Goal: Share content: Share content

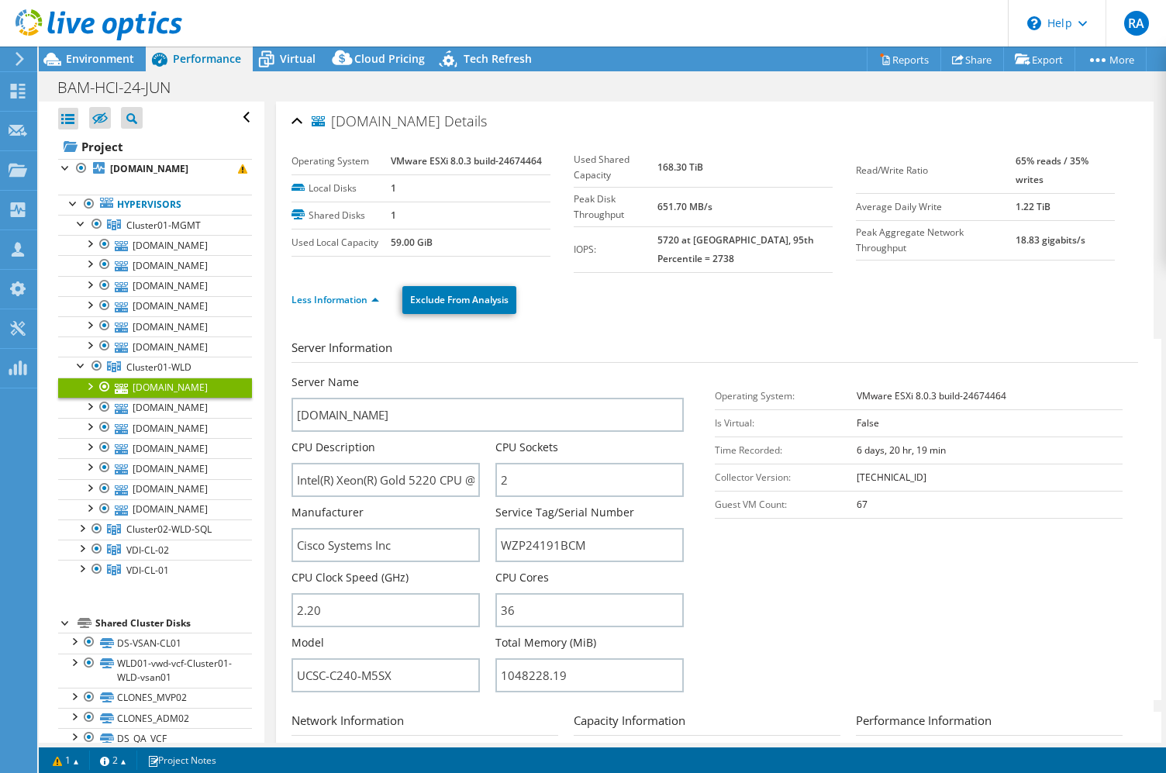
select select "USD"
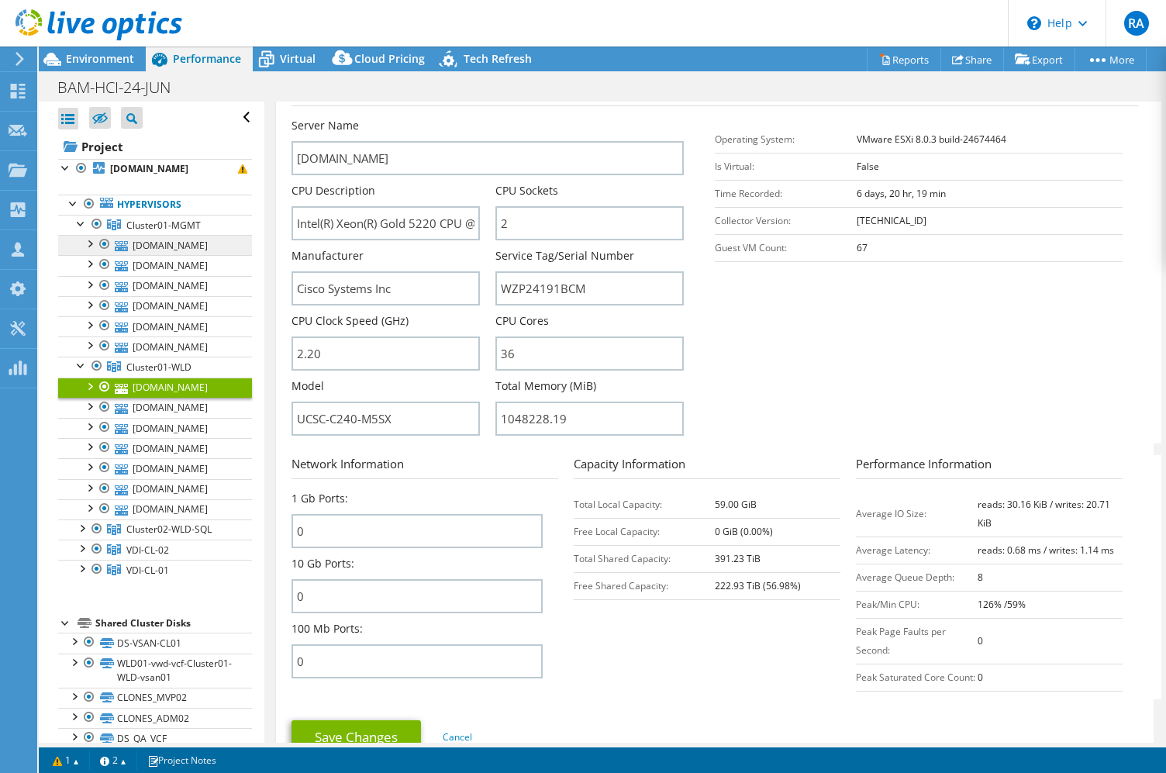
click at [192, 255] on link "[DOMAIN_NAME]" at bounding box center [155, 245] width 194 height 20
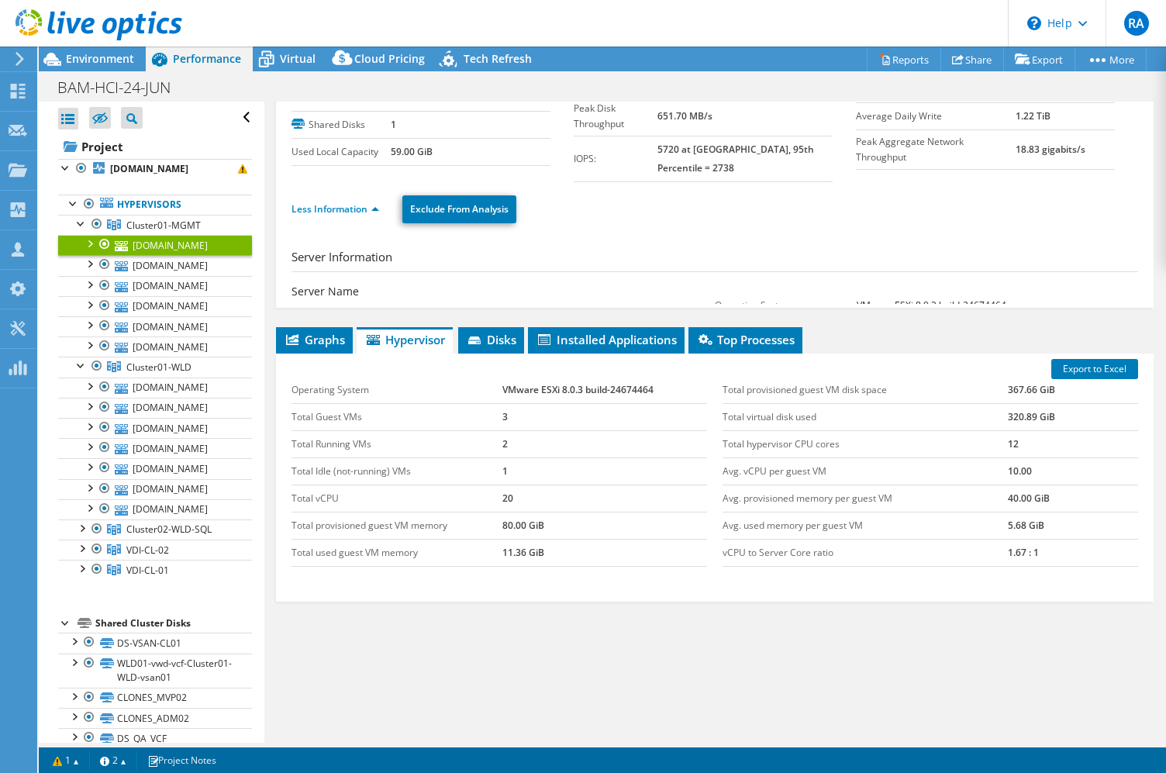
scroll to position [10, 0]
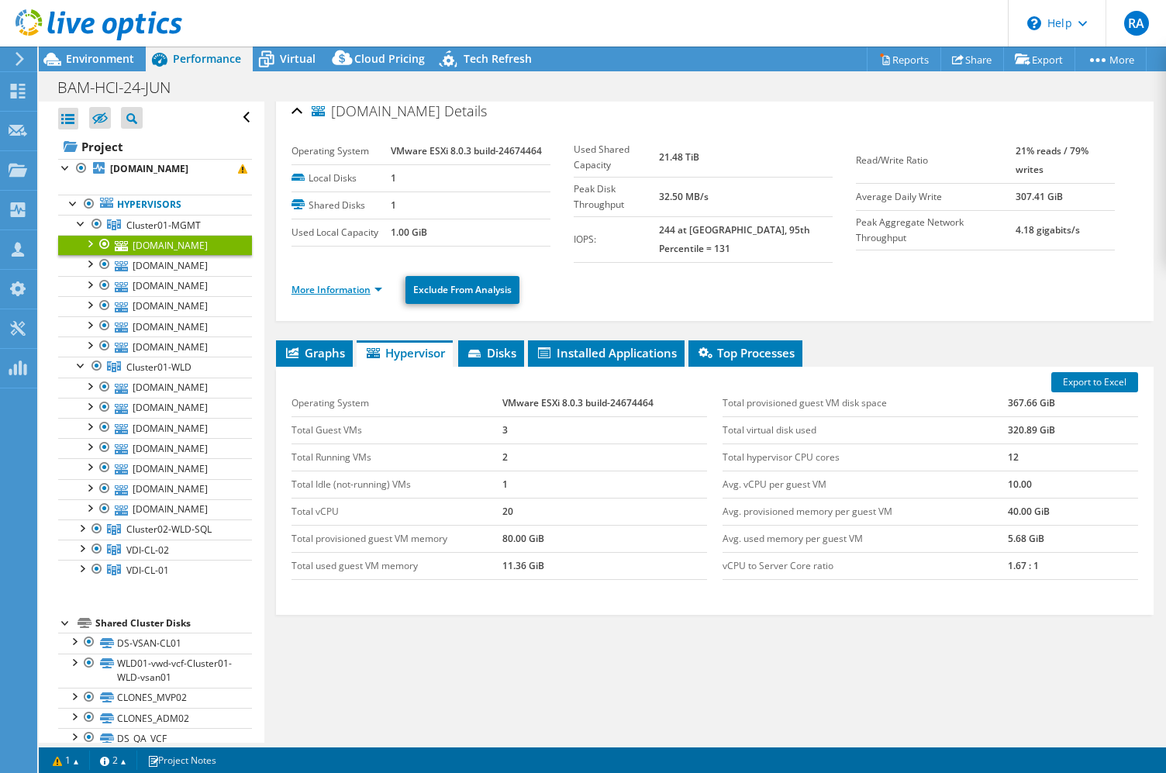
click at [369, 283] on link "More Information" at bounding box center [337, 289] width 91 height 13
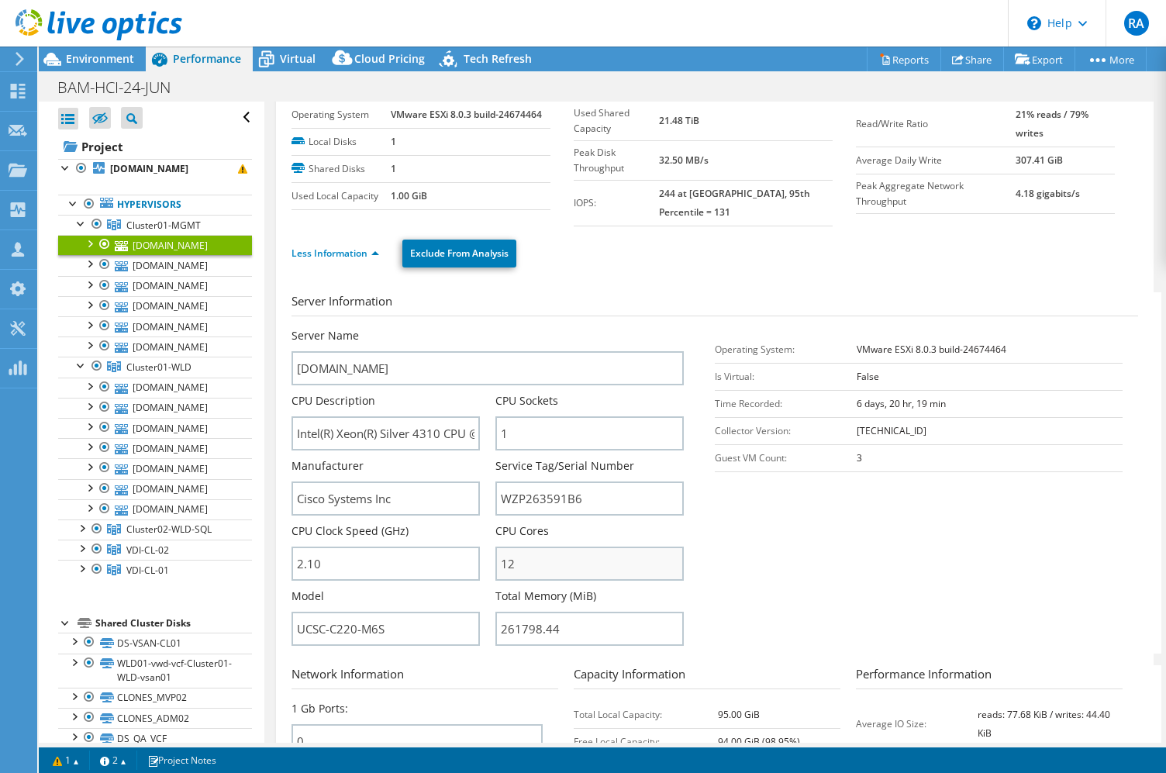
scroll to position [49, 0]
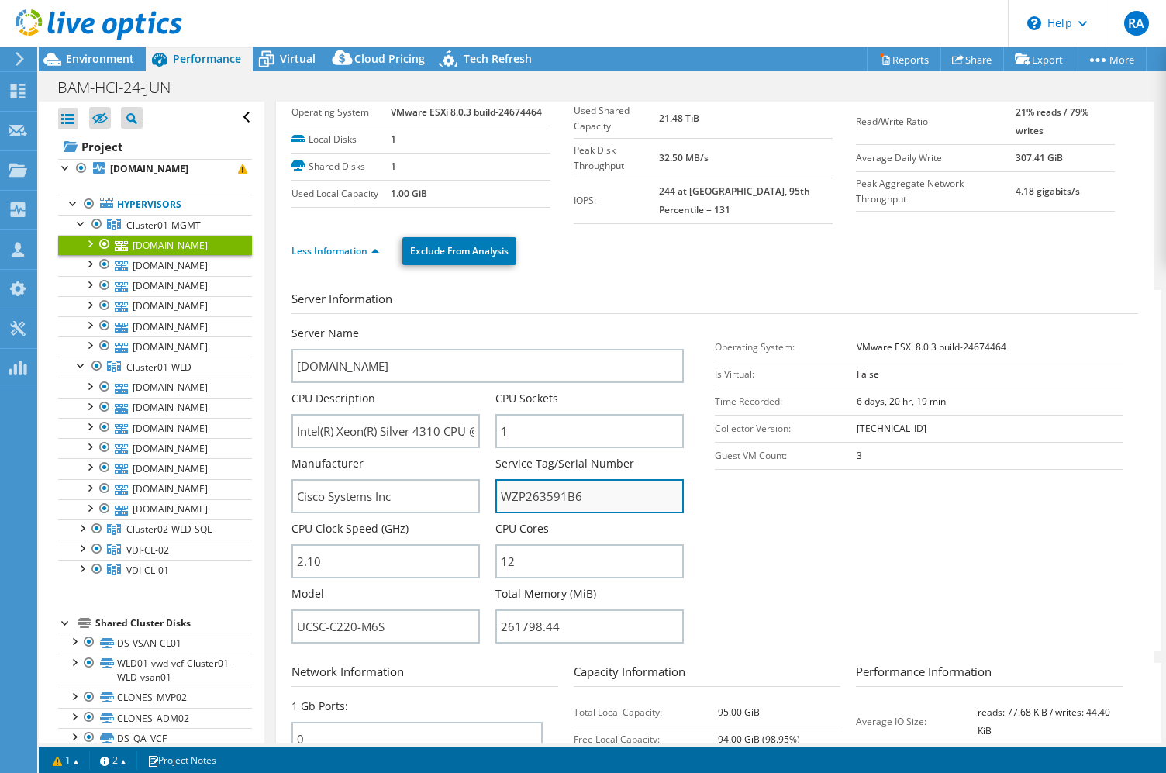
click at [552, 479] on input "WZP263591B6" at bounding box center [589, 496] width 188 height 34
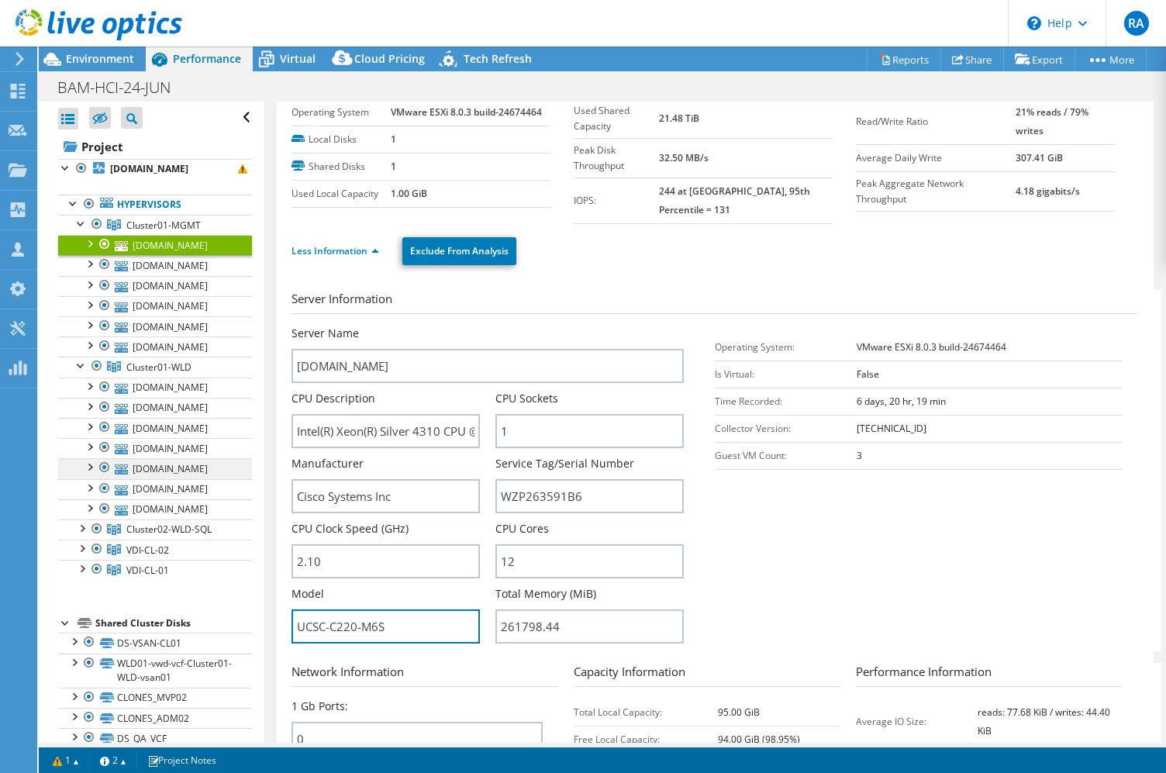
drag, startPoint x: 412, startPoint y: 614, endPoint x: 228, endPoint y: 614, distance: 184.5
click at [228, 614] on div "Open All Close All Hide Excluded Nodes Project Tree Filter" at bounding box center [602, 422] width 1127 height 641
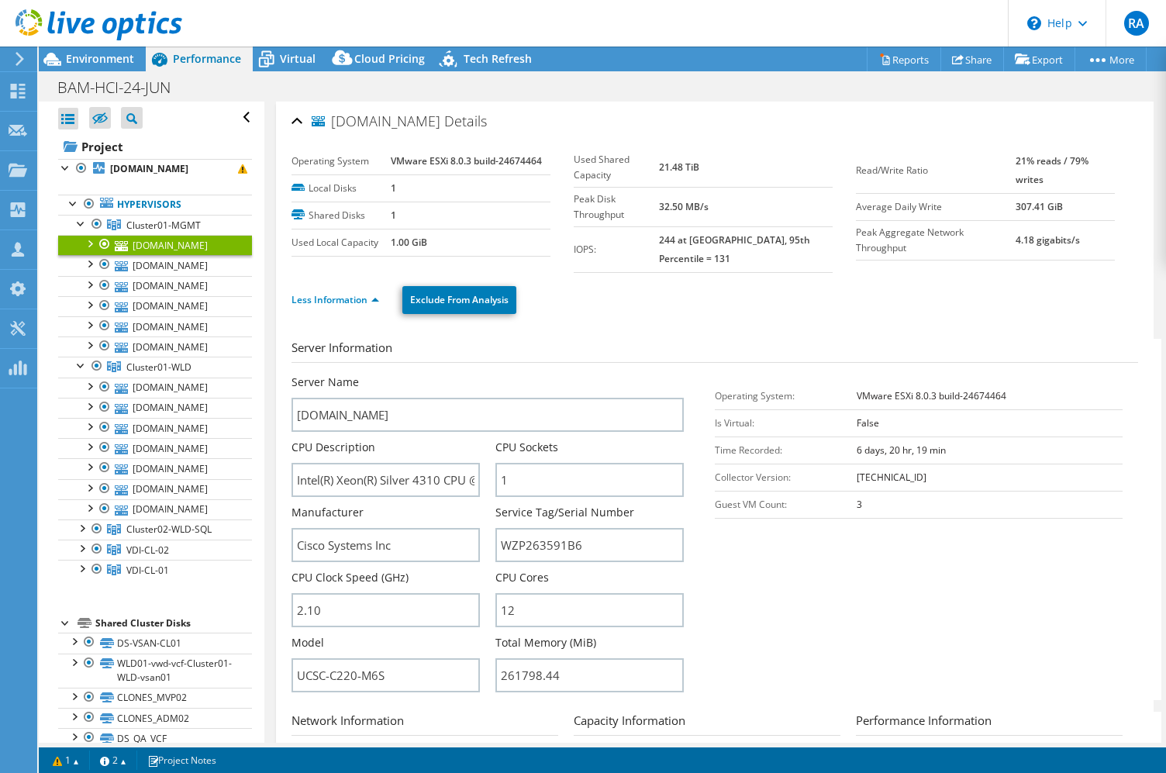
scroll to position [0, 0]
click at [374, 293] on link "Less Information" at bounding box center [336, 299] width 88 height 13
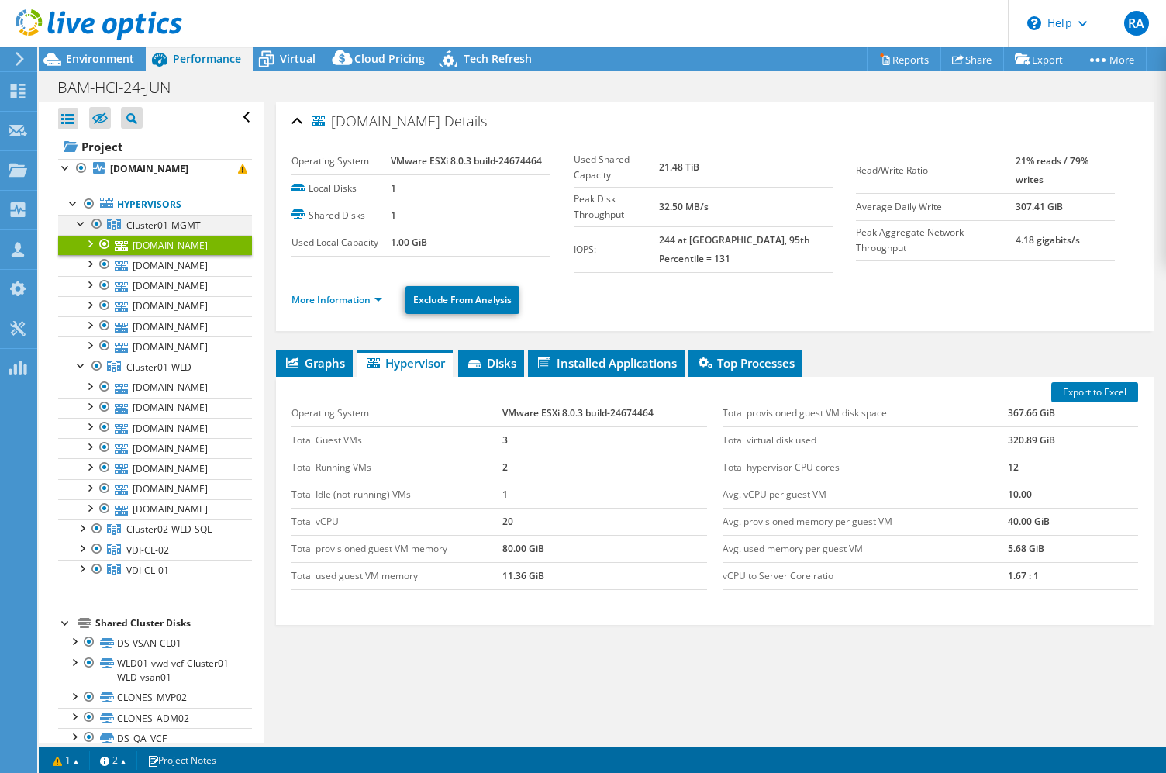
click at [81, 230] on div at bounding box center [82, 223] width 16 height 16
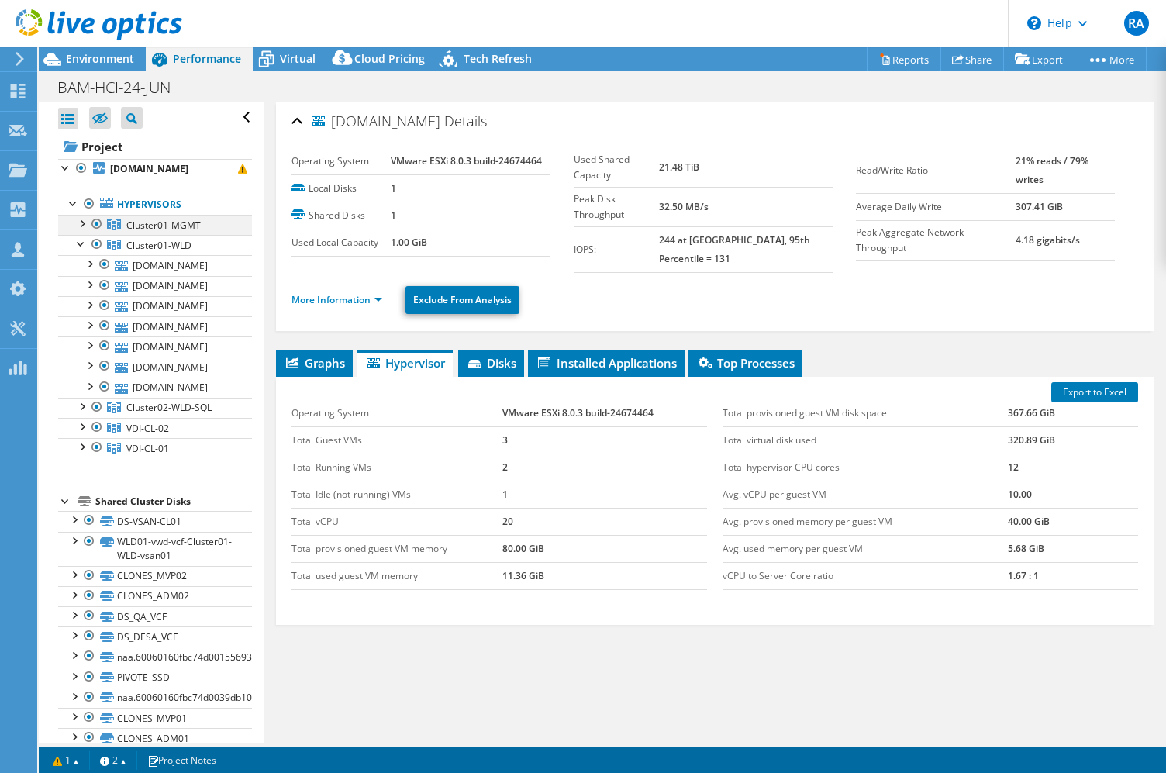
click at [82, 230] on div at bounding box center [82, 223] width 16 height 16
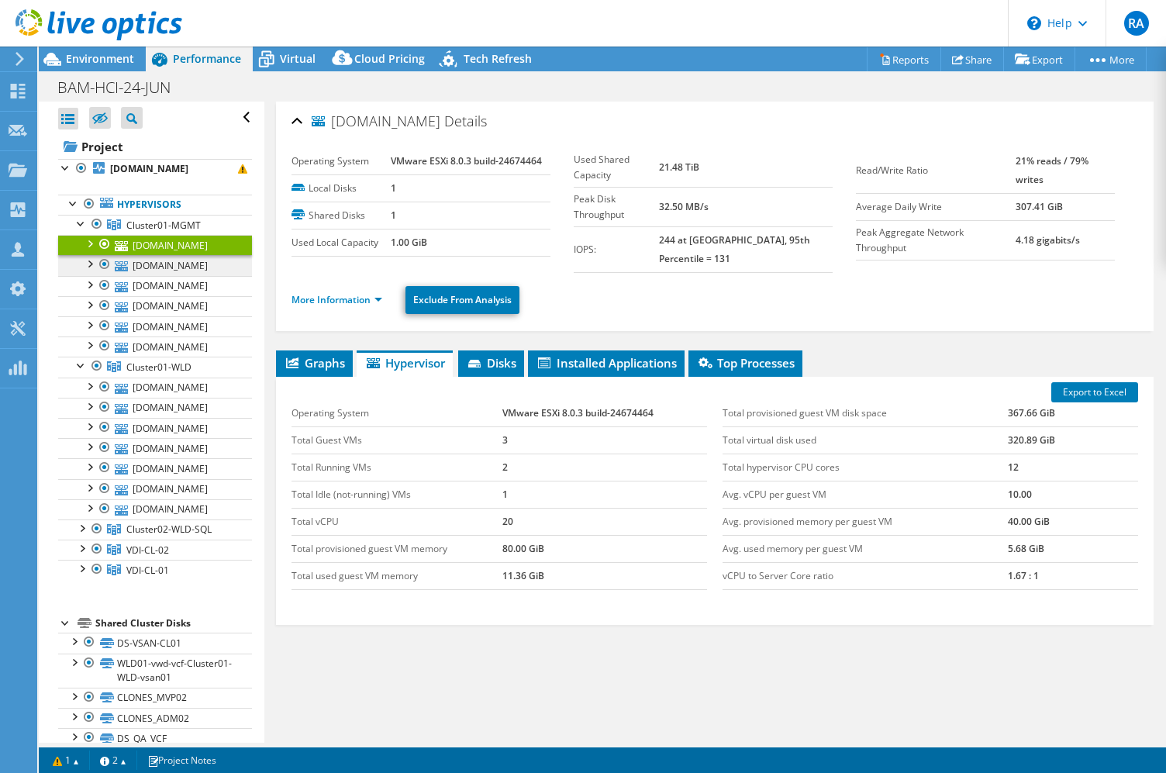
click at [187, 275] on link "[DOMAIN_NAME]" at bounding box center [155, 265] width 194 height 20
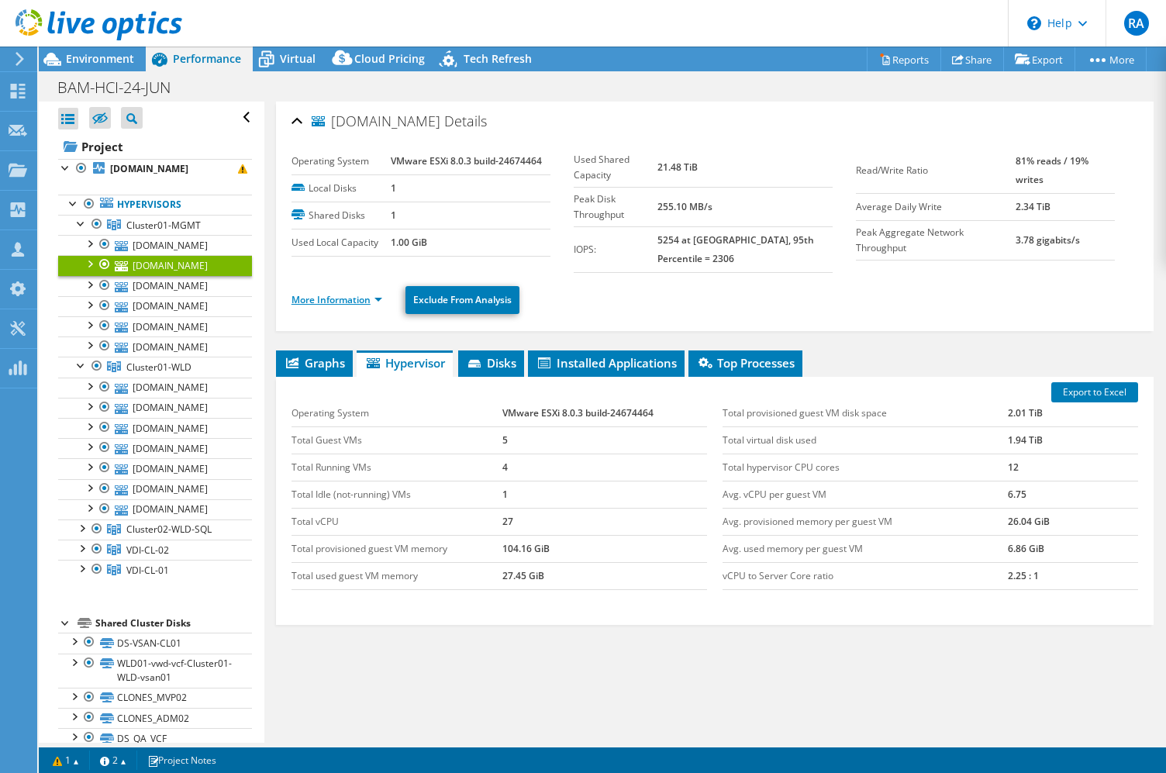
click at [365, 296] on link "More Information" at bounding box center [337, 299] width 91 height 13
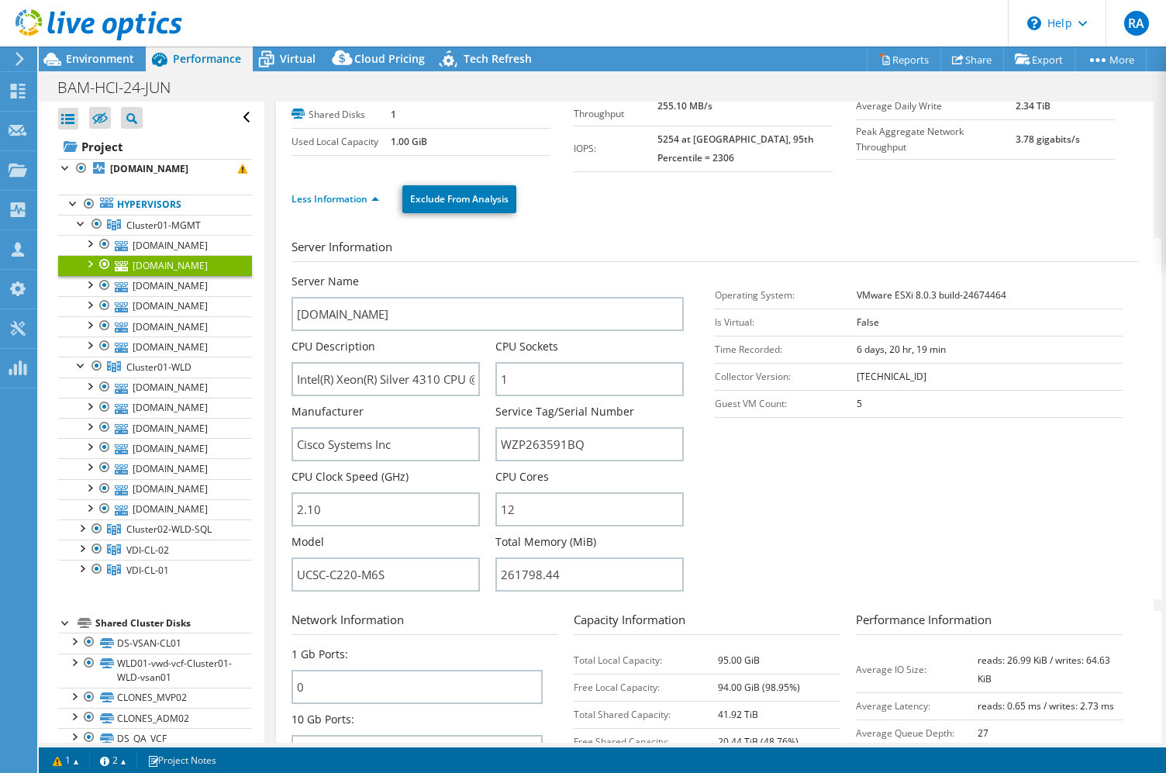
scroll to position [99, 0]
drag, startPoint x: 298, startPoint y: 577, endPoint x: 392, endPoint y: 575, distance: 93.8
click at [393, 577] on input "UCSC-C220-M6S" at bounding box center [386, 576] width 188 height 34
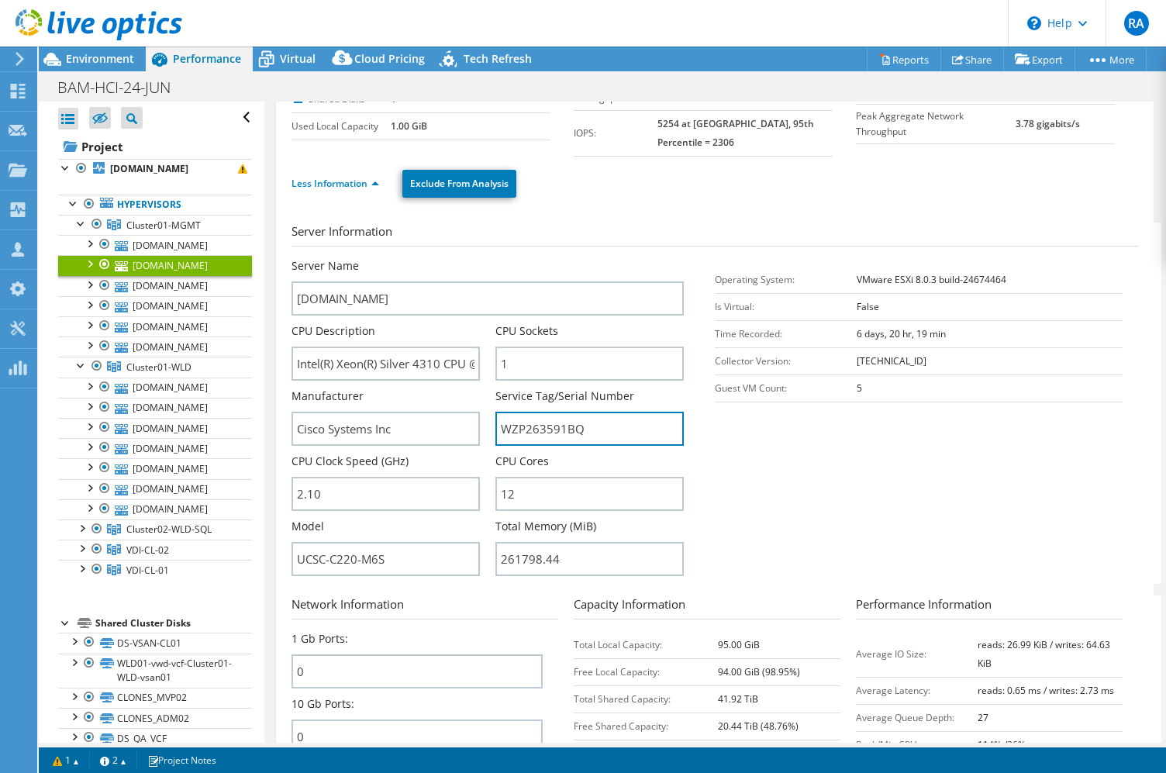
click at [564, 439] on input "WZP263591BQ" at bounding box center [589, 429] width 188 height 34
click at [188, 296] on link "[DOMAIN_NAME]" at bounding box center [155, 286] width 194 height 20
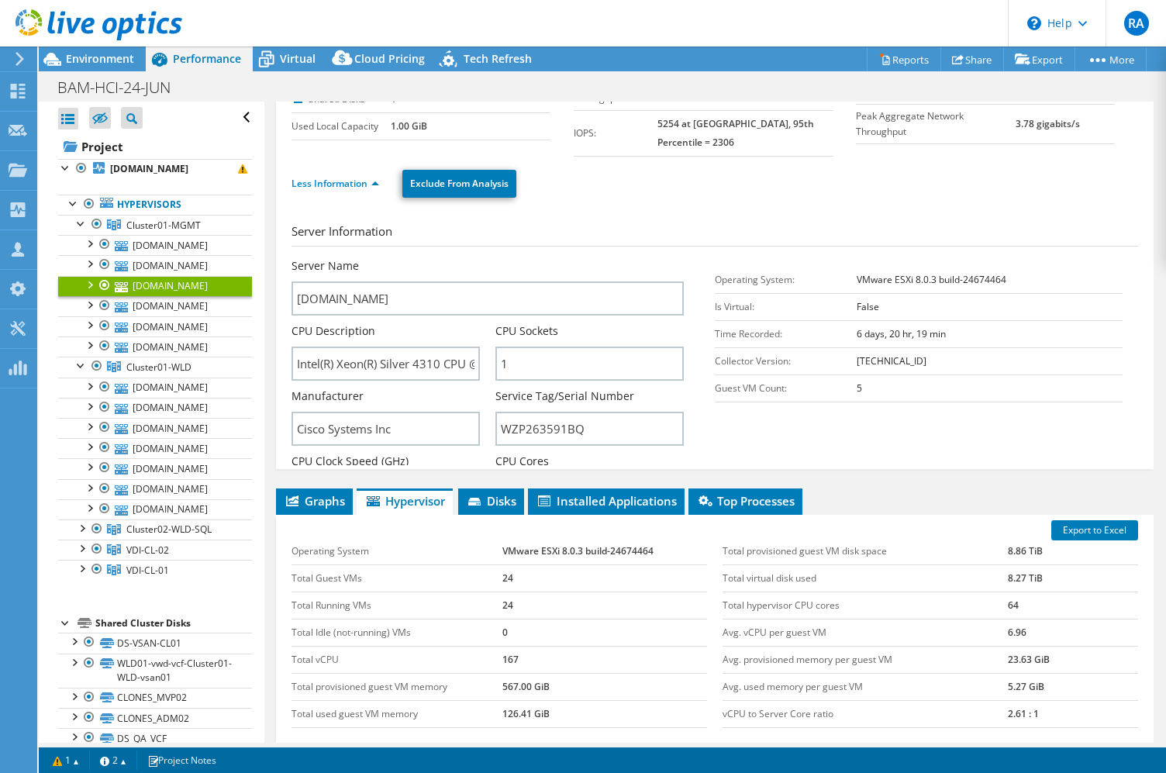
scroll to position [22, 0]
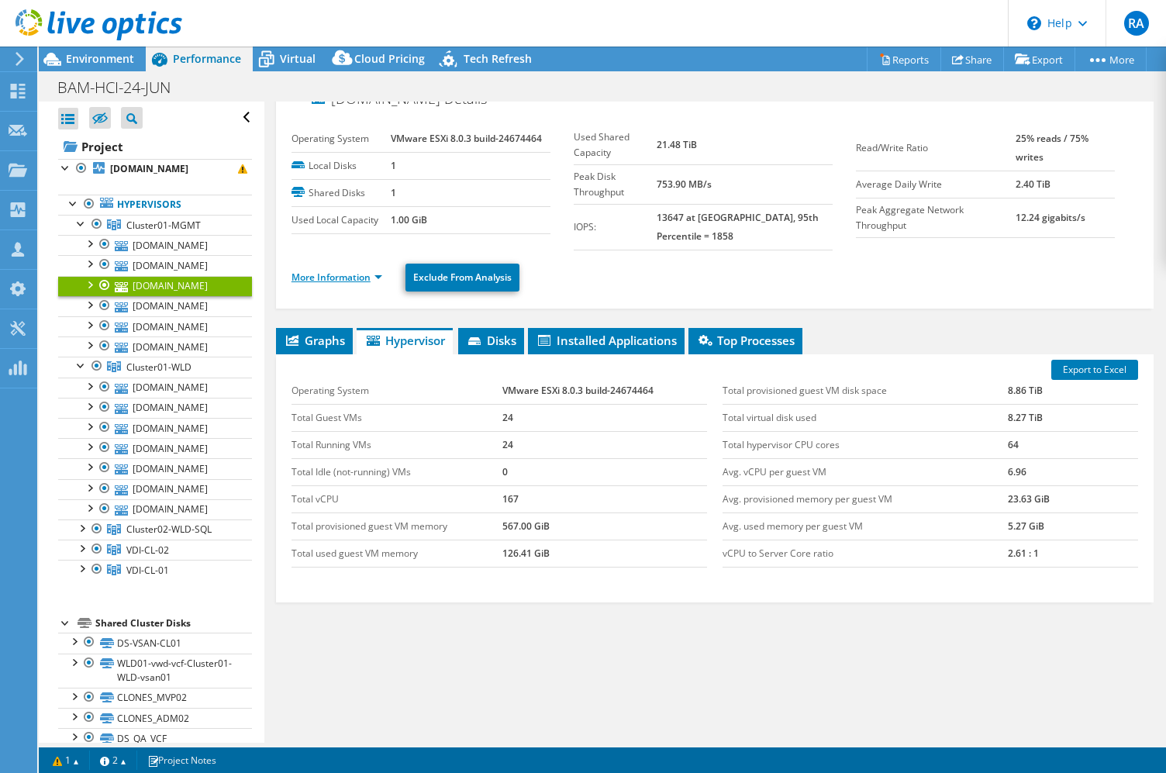
click at [330, 279] on link "More Information" at bounding box center [337, 277] width 91 height 13
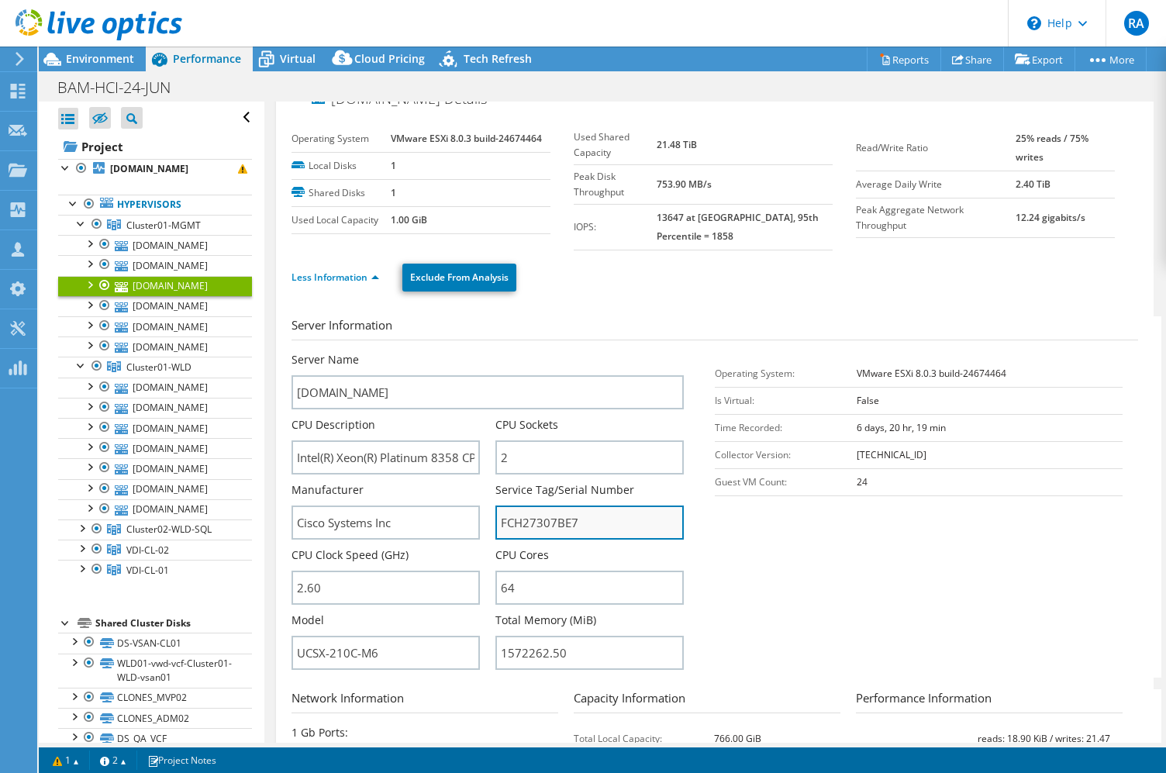
click at [547, 524] on input "FCH27307BE7" at bounding box center [589, 523] width 188 height 34
drag, startPoint x: 381, startPoint y: 652, endPoint x: 252, endPoint y: 650, distance: 128.7
click at [252, 652] on div "Open All Close All Hide Excluded Nodes Project Tree Filter" at bounding box center [602, 422] width 1127 height 641
click at [194, 316] on link "[DOMAIN_NAME]" at bounding box center [155, 306] width 194 height 20
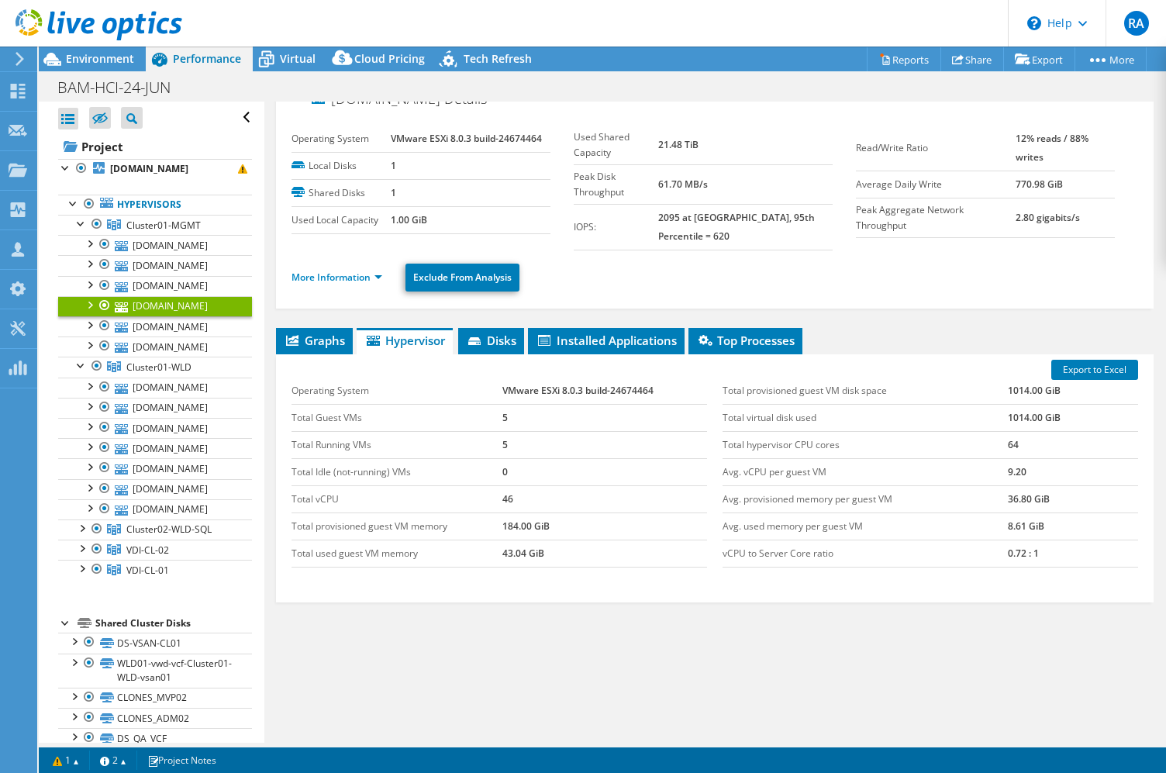
scroll to position [10, 0]
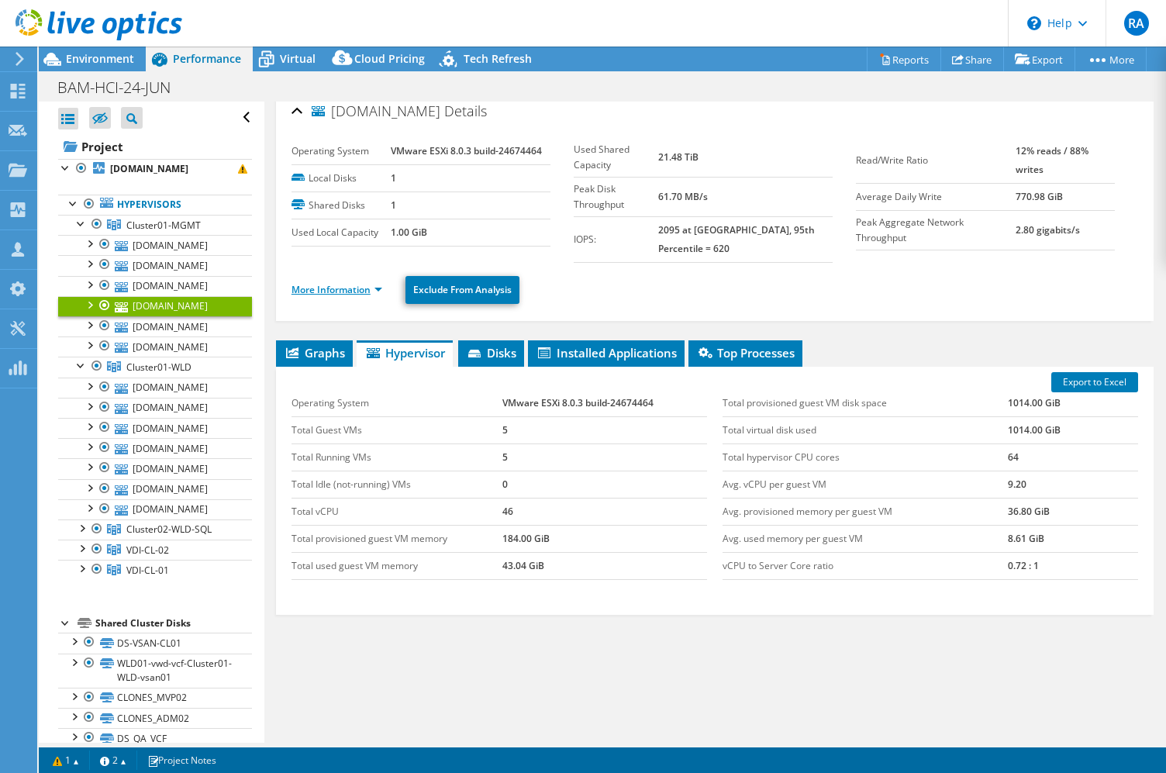
click at [361, 283] on link "More Information" at bounding box center [337, 289] width 91 height 13
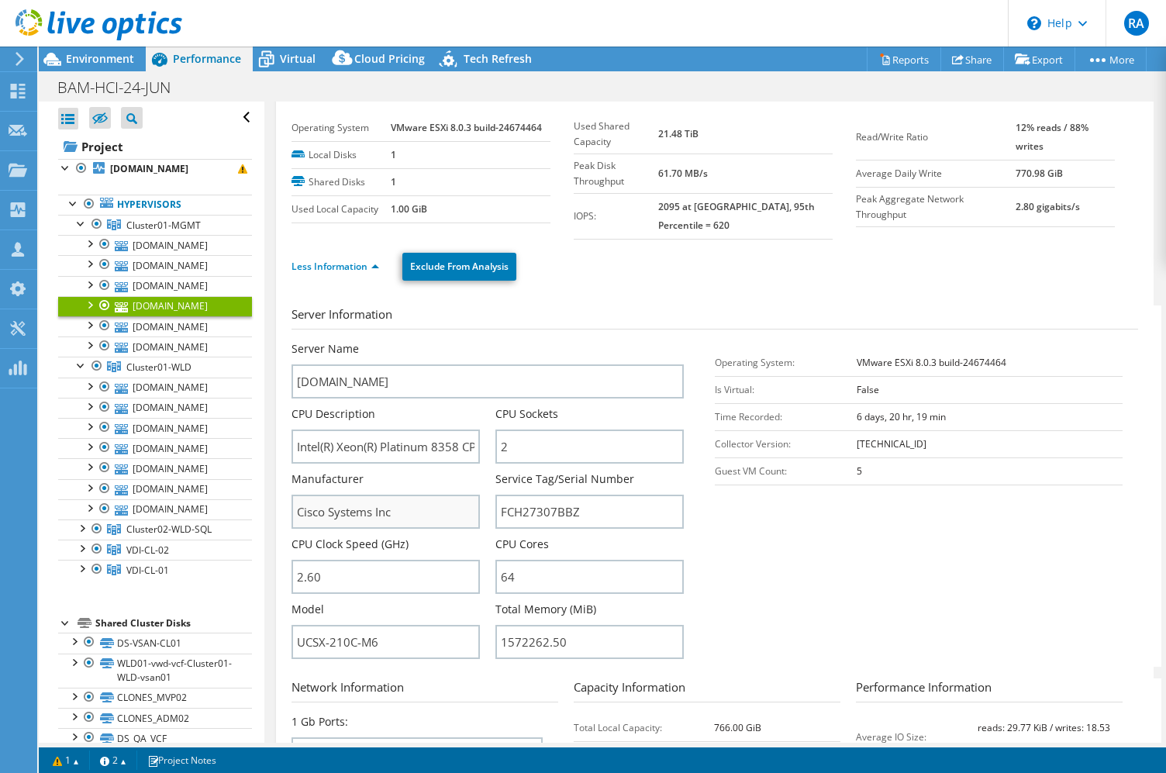
scroll to position [36, 0]
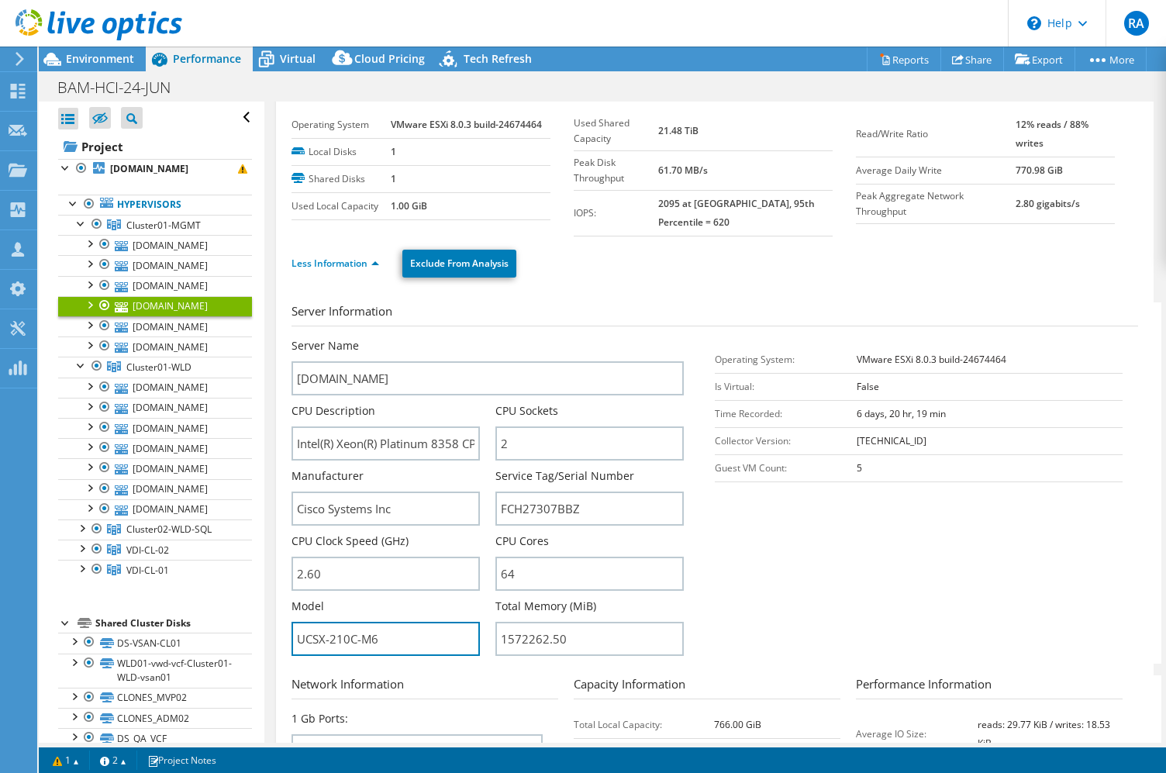
drag, startPoint x: 398, startPoint y: 626, endPoint x: 269, endPoint y: 617, distance: 129.0
click at [269, 622] on div "[DOMAIN_NAME] Details Operating System VMware ESXi 8.0.3 build-24674464 Local D…" at bounding box center [714, 755] width 901 height 1380
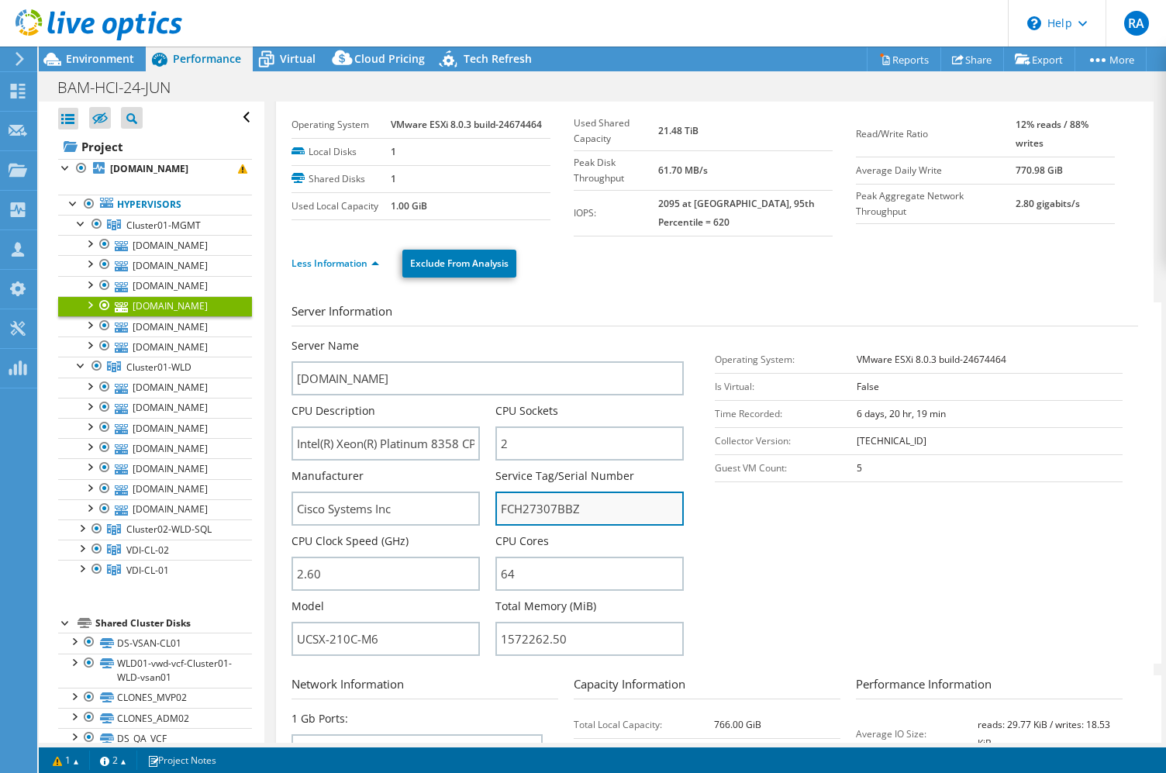
click at [560, 499] on input "FCH27307BBZ" at bounding box center [589, 509] width 188 height 34
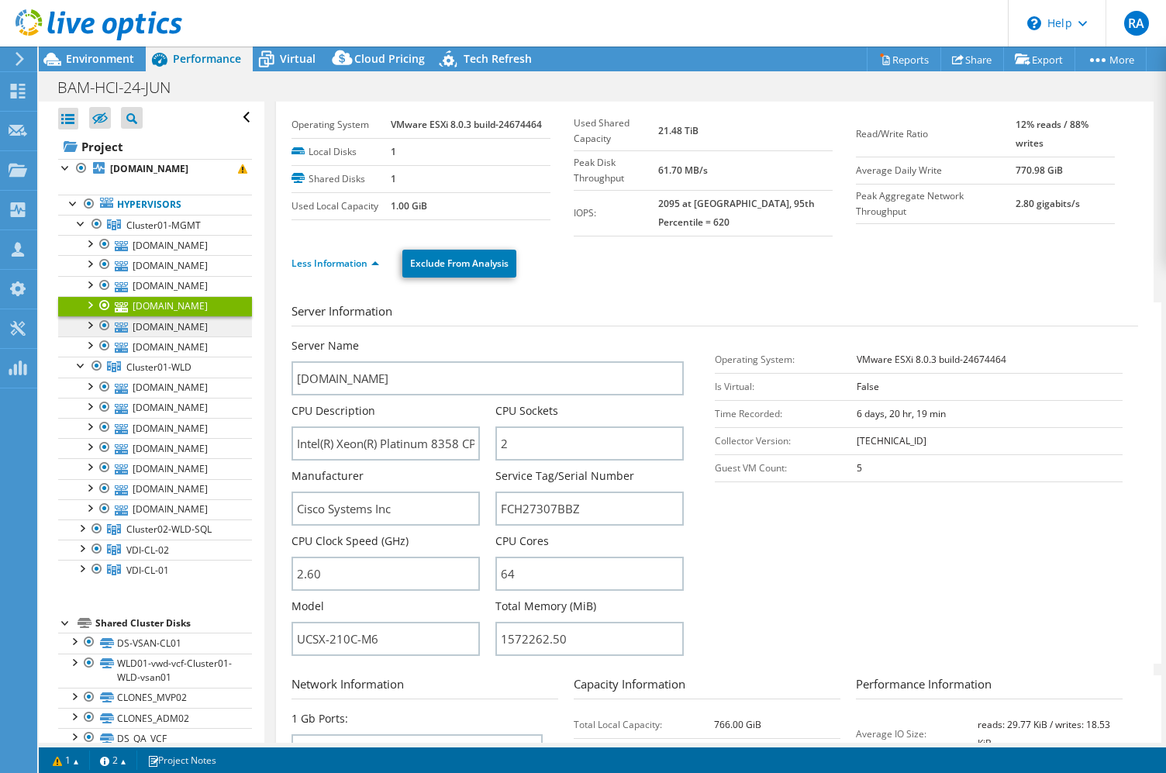
click at [168, 336] on link "[DOMAIN_NAME]" at bounding box center [155, 326] width 194 height 20
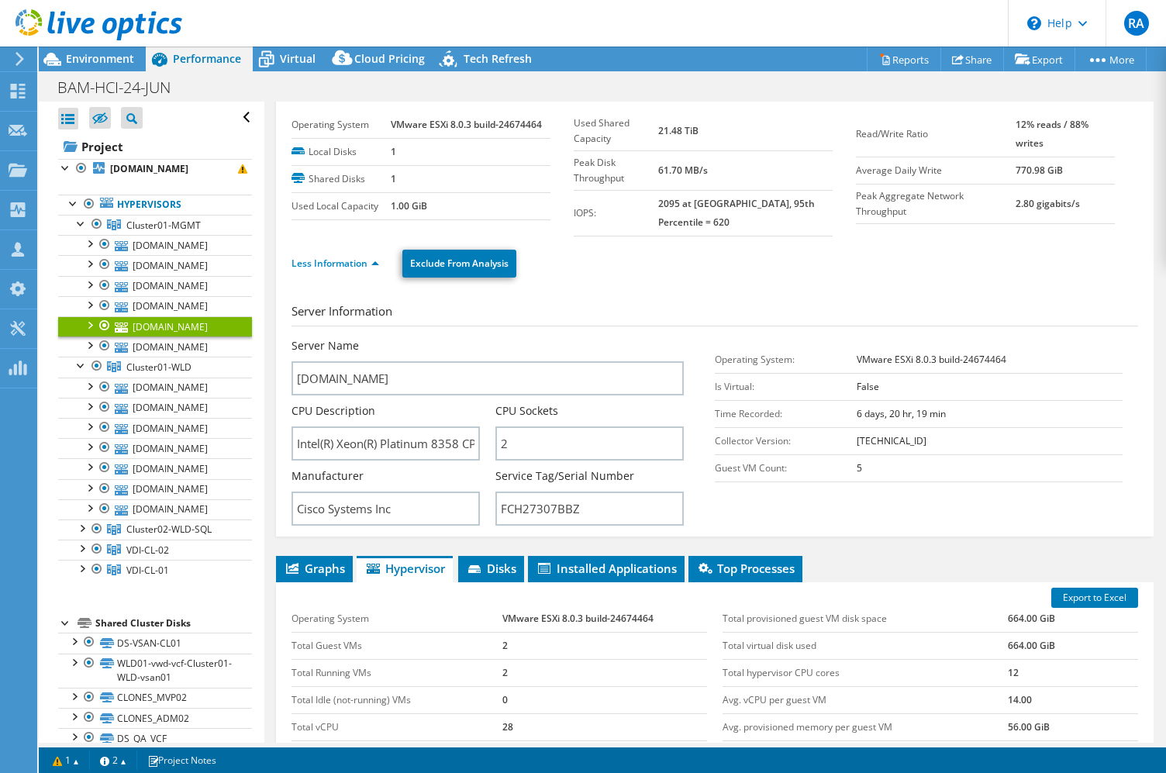
scroll to position [10, 0]
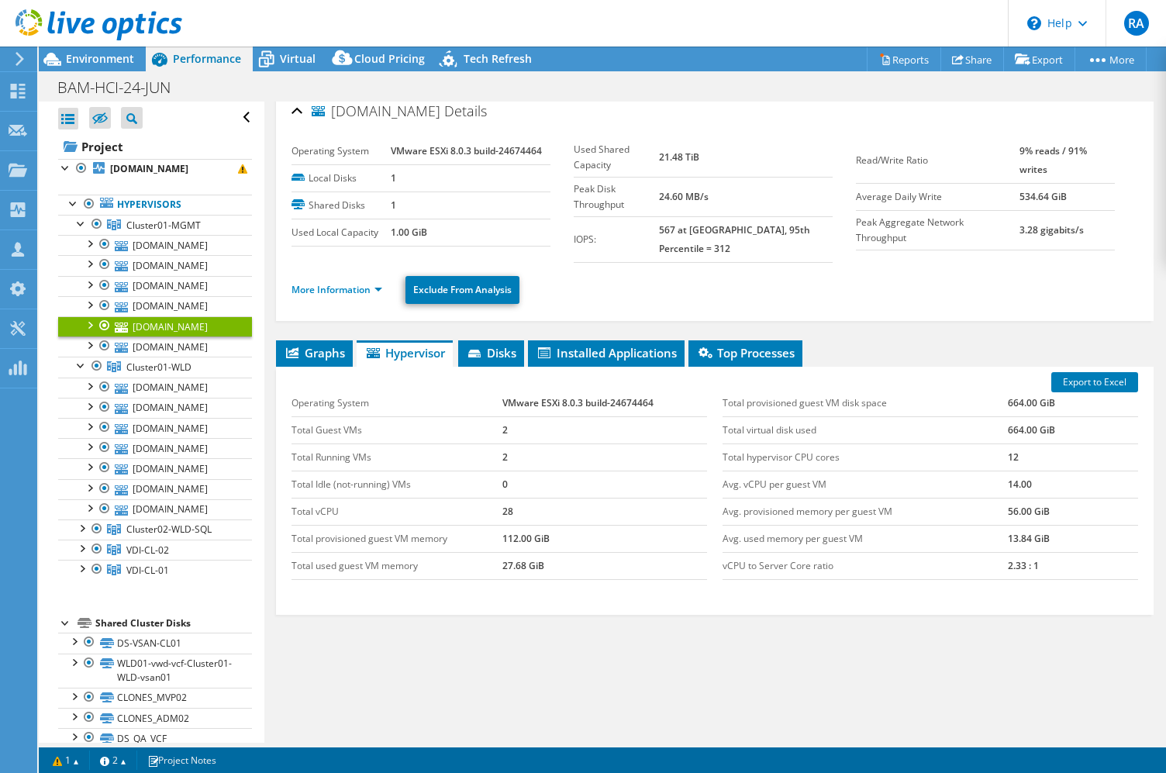
click at [340, 272] on ul "More Information Exclude From Analysis" at bounding box center [715, 288] width 847 height 32
click at [340, 283] on link "More Information" at bounding box center [337, 289] width 91 height 13
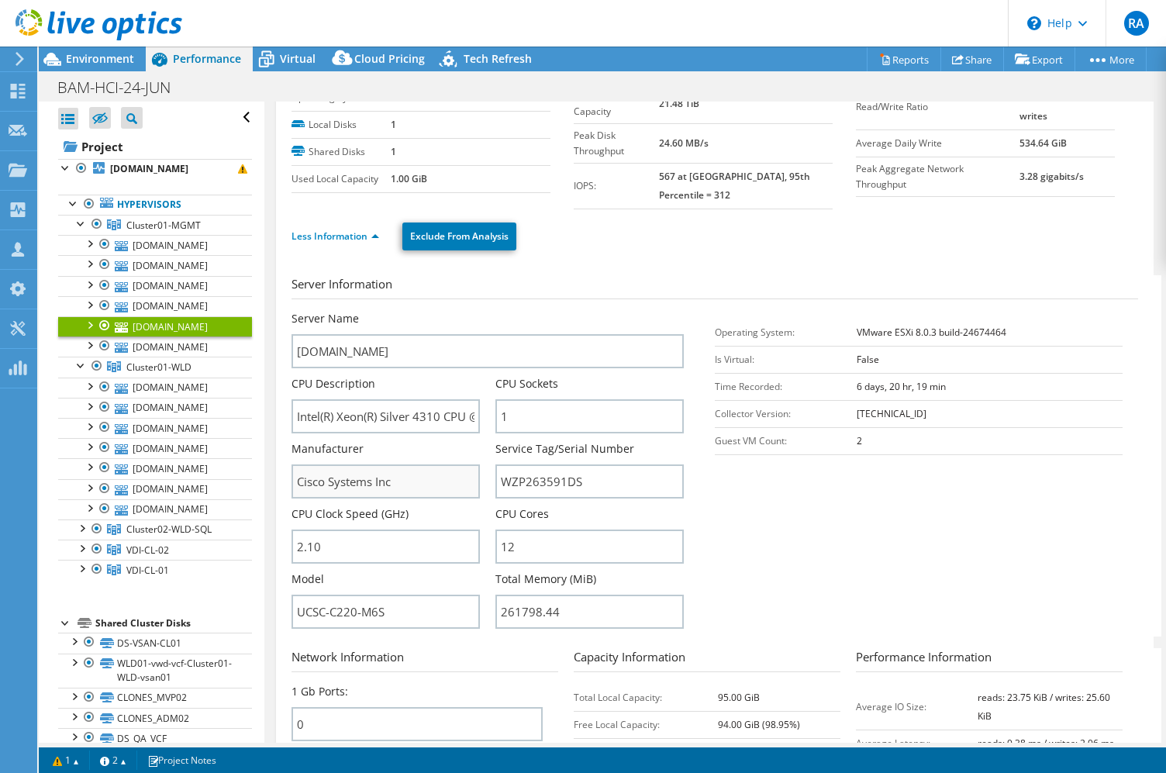
scroll to position [71, 0]
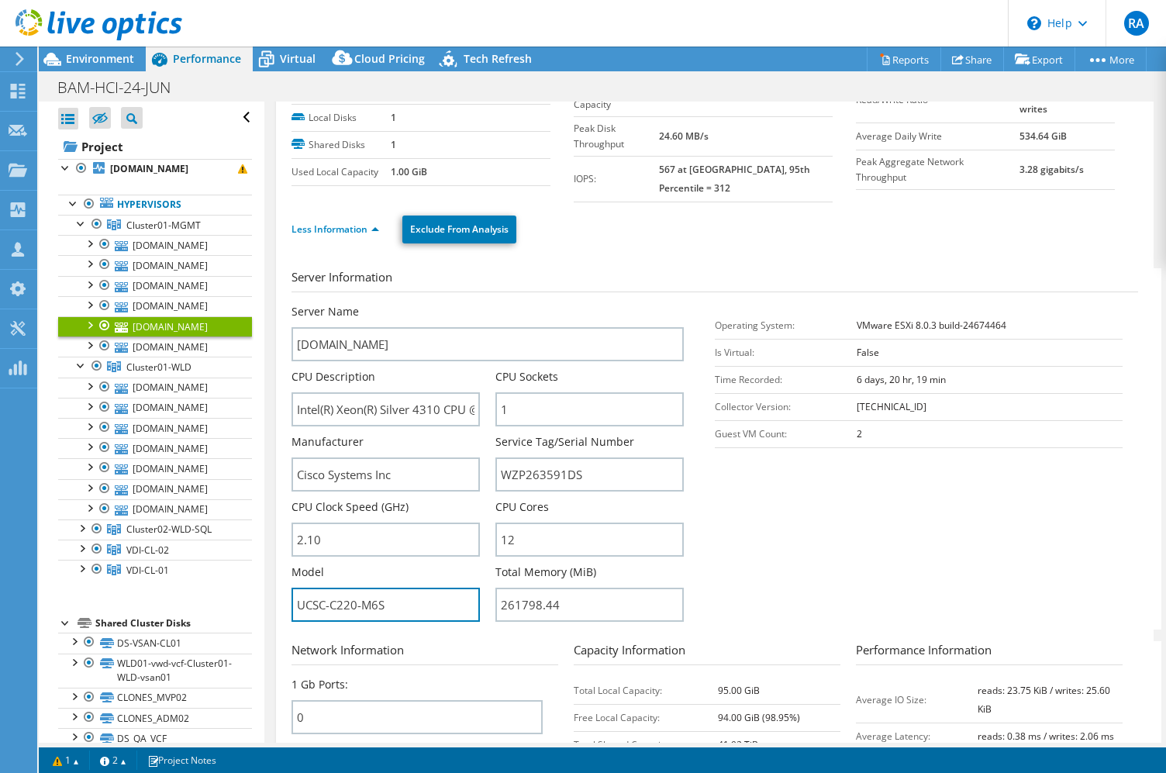
drag, startPoint x: 392, startPoint y: 592, endPoint x: 286, endPoint y: 592, distance: 106.2
click at [286, 592] on div "[DOMAIN_NAME] Details Operating System VMware ESXi 8.0.3 build-24674464 Local D…" at bounding box center [715, 504] width 878 height 946
click at [551, 461] on input "WZP263591DS" at bounding box center [589, 474] width 188 height 34
click at [157, 357] on link "[DOMAIN_NAME]" at bounding box center [155, 346] width 194 height 20
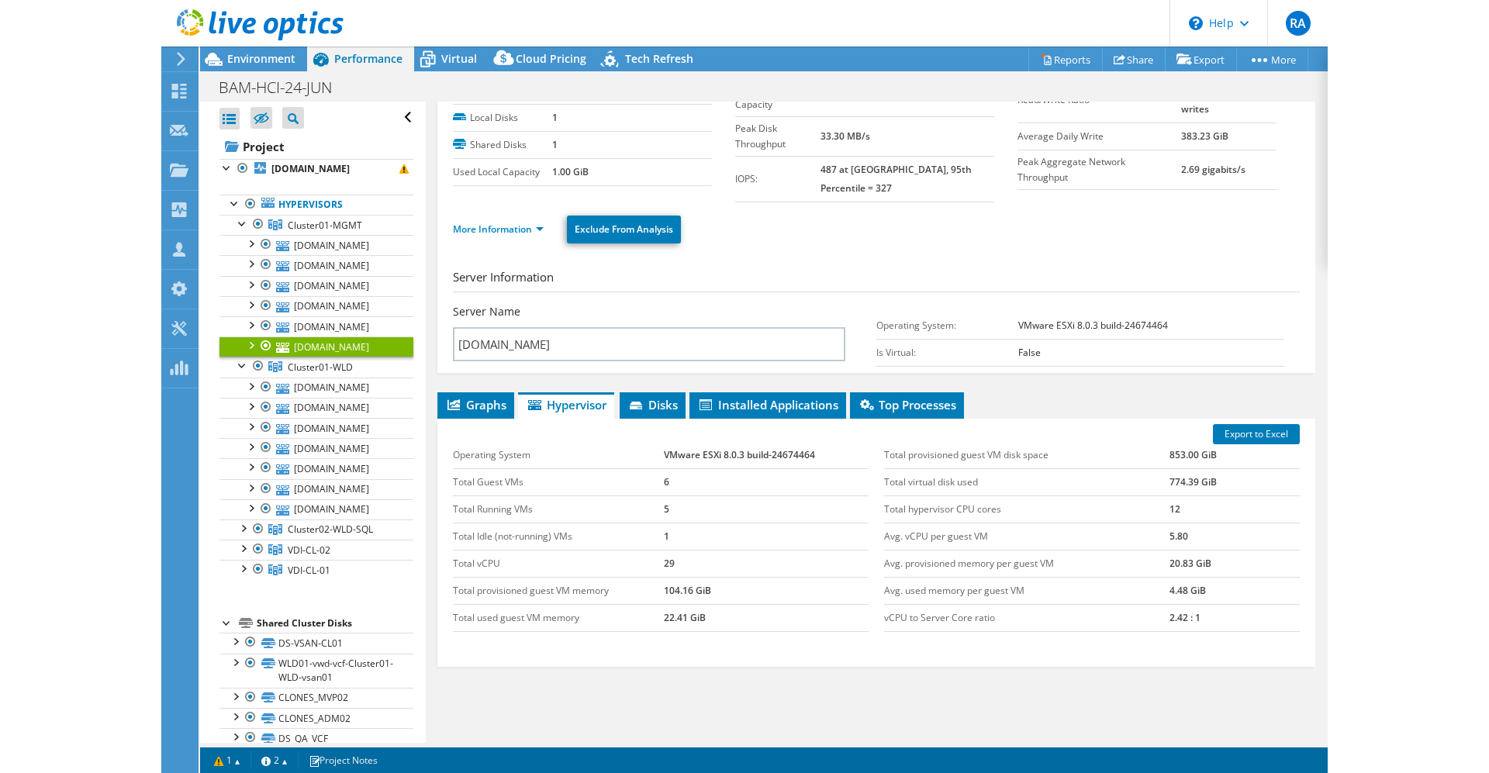
scroll to position [10, 0]
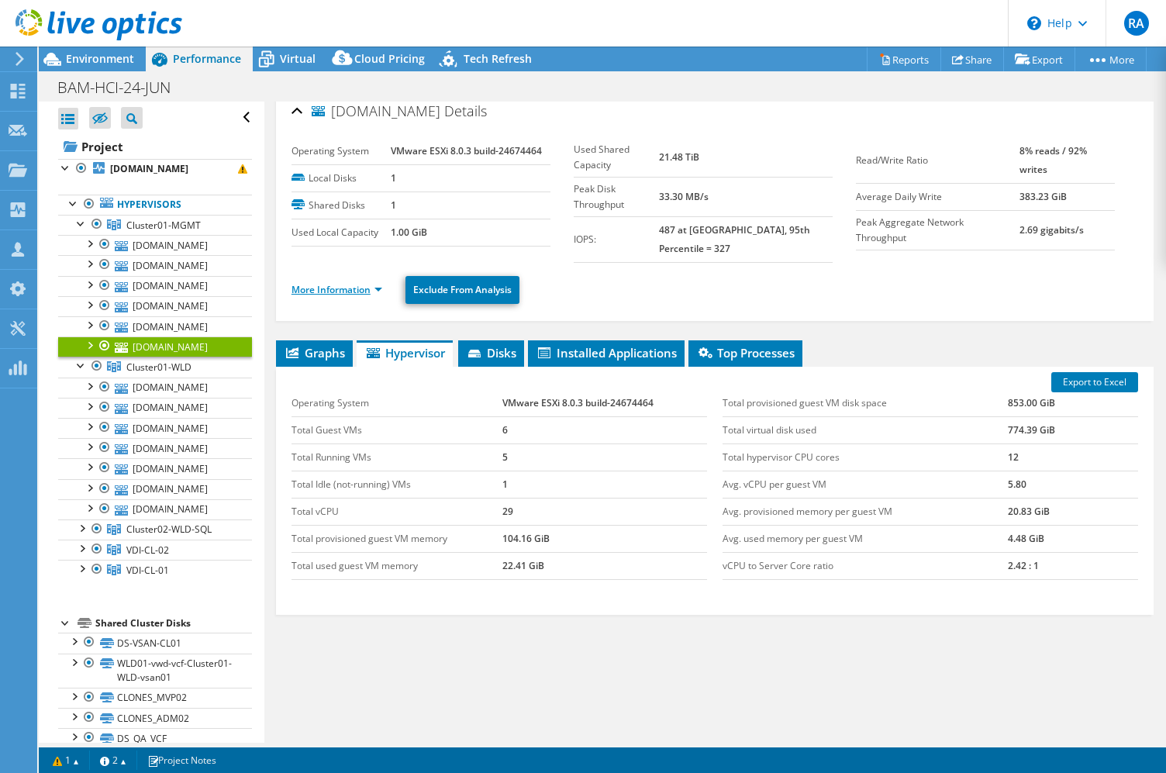
click at [331, 283] on link "More Information" at bounding box center [337, 289] width 91 height 13
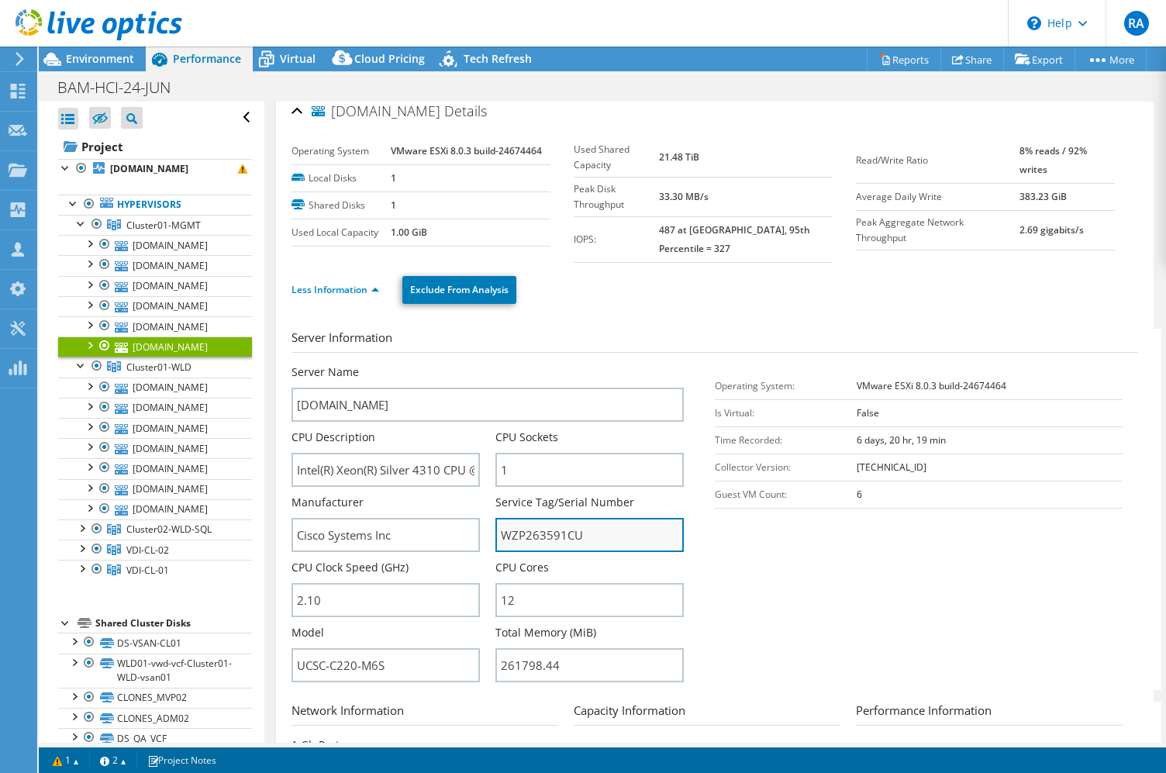
click at [554, 518] on input "WZP263591CU" at bounding box center [589, 535] width 188 height 34
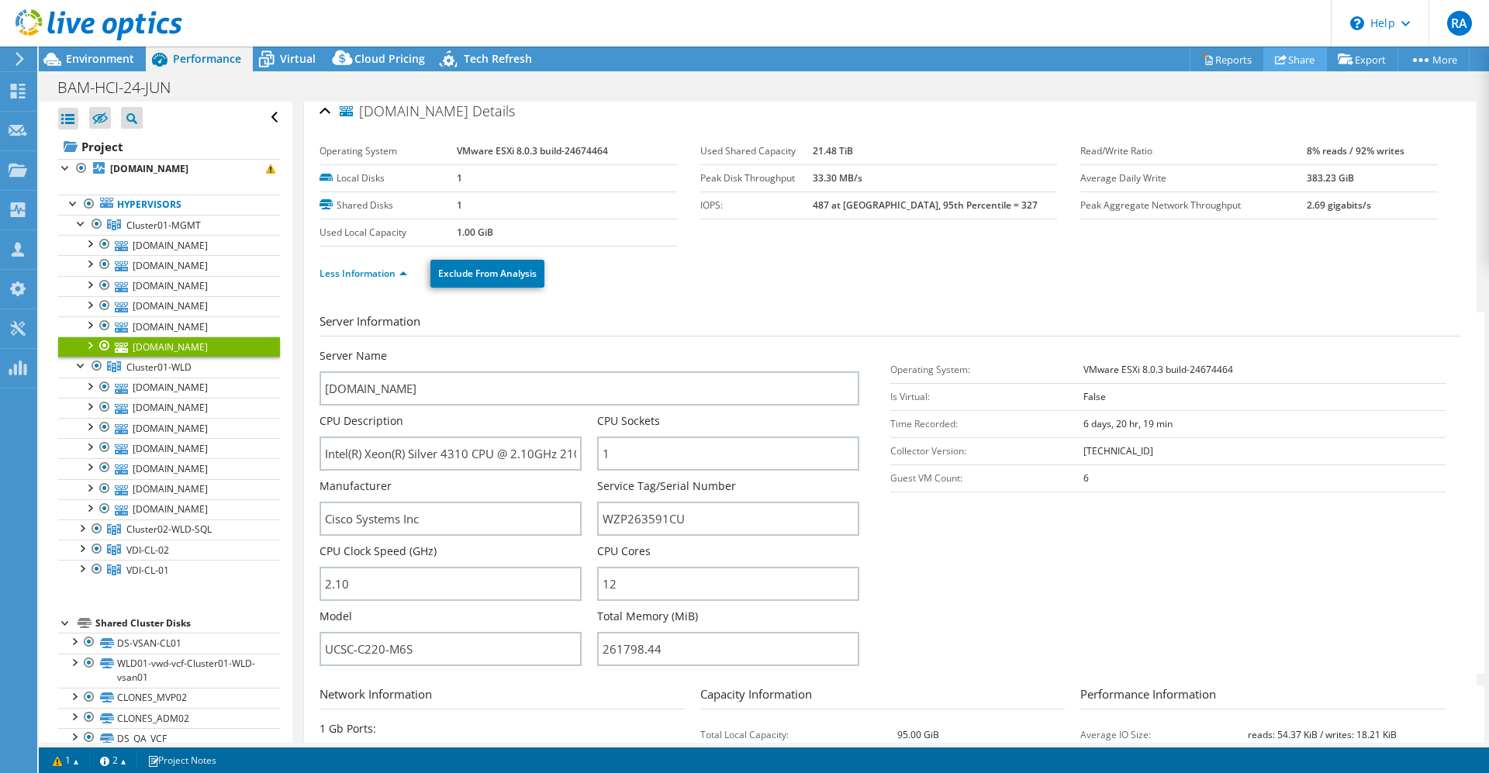
click at [1165, 64] on link "Share" at bounding box center [1295, 59] width 64 height 24
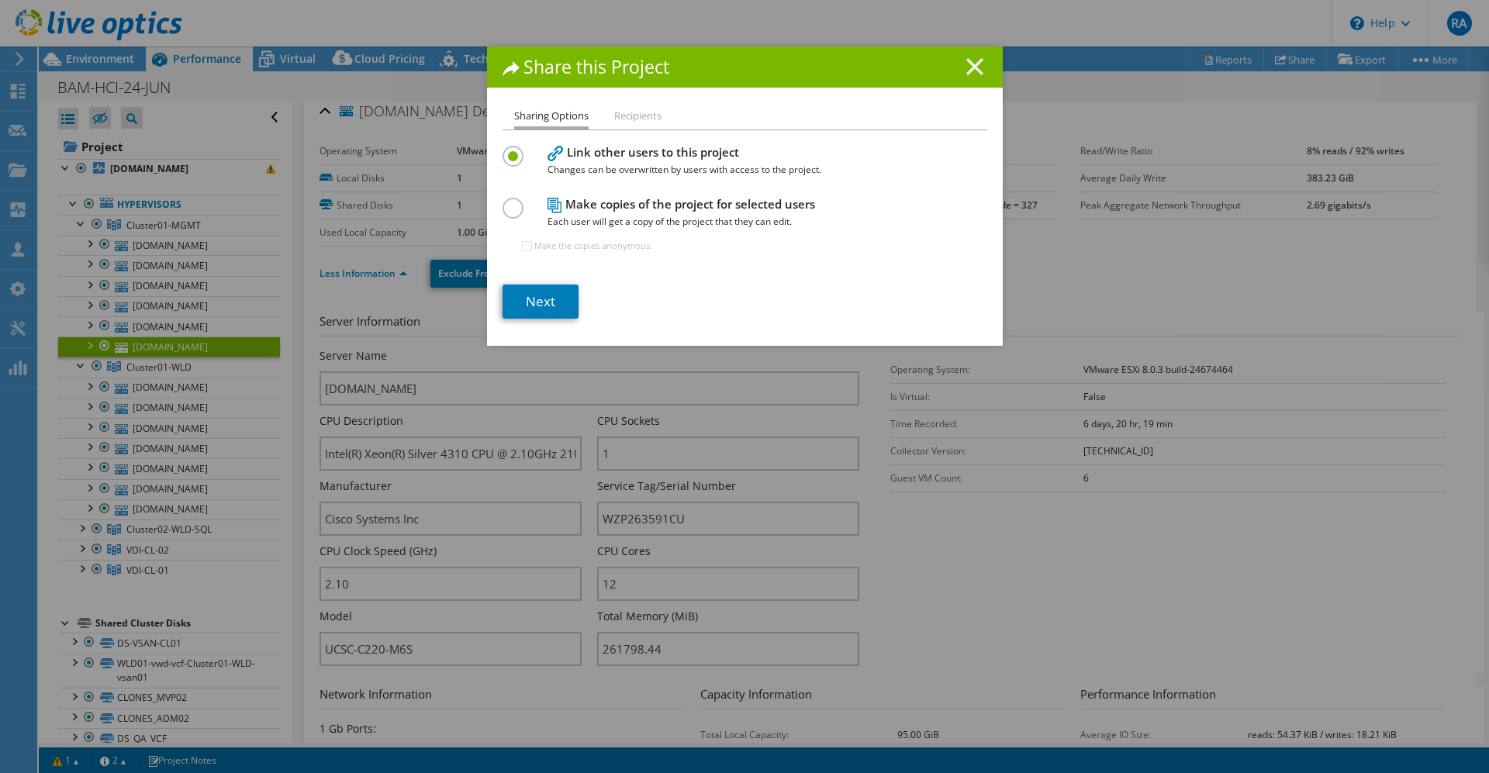
click at [975, 72] on icon at bounding box center [974, 66] width 17 height 17
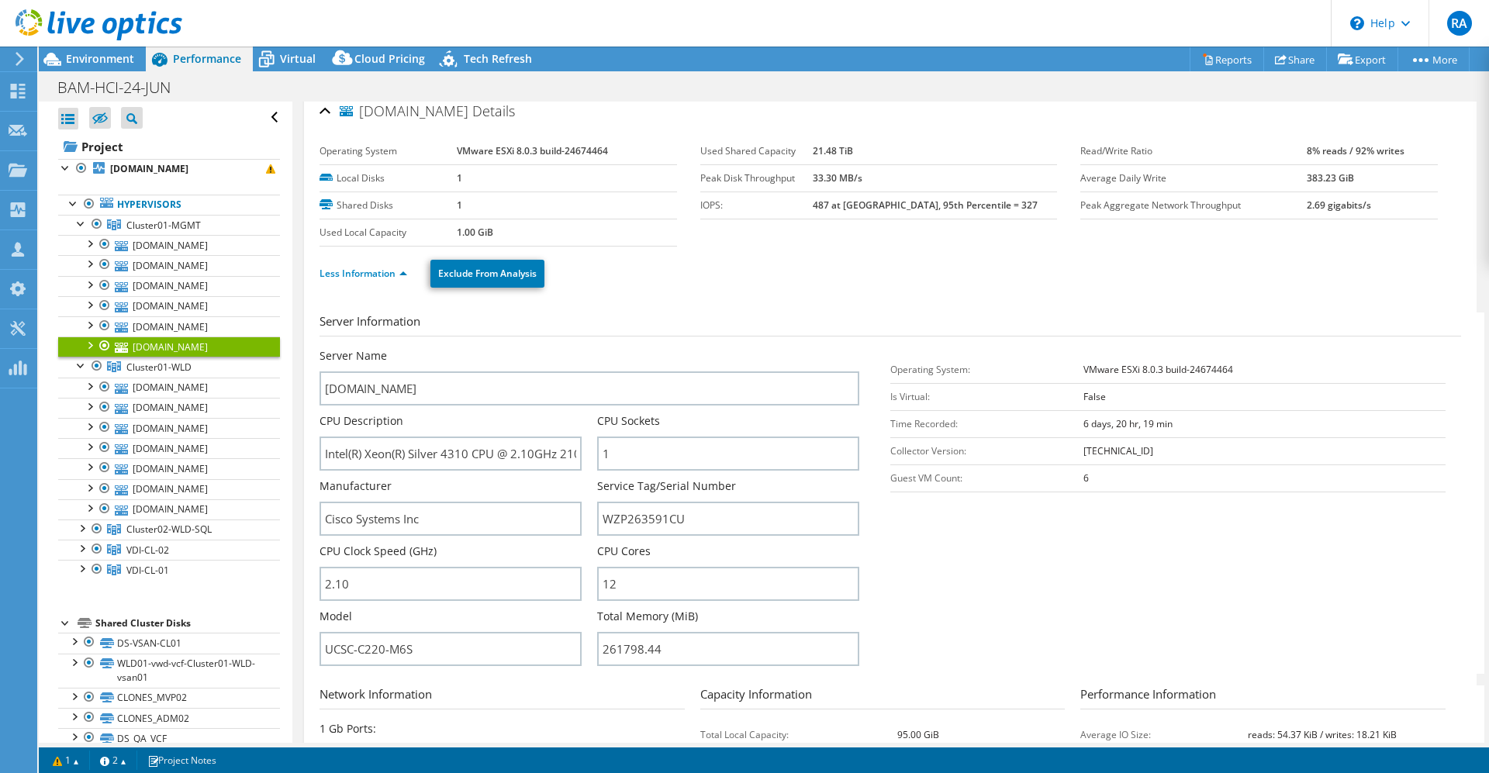
click at [878, 257] on ul "Less Information Exclude From Analysis" at bounding box center [889, 272] width 1141 height 32
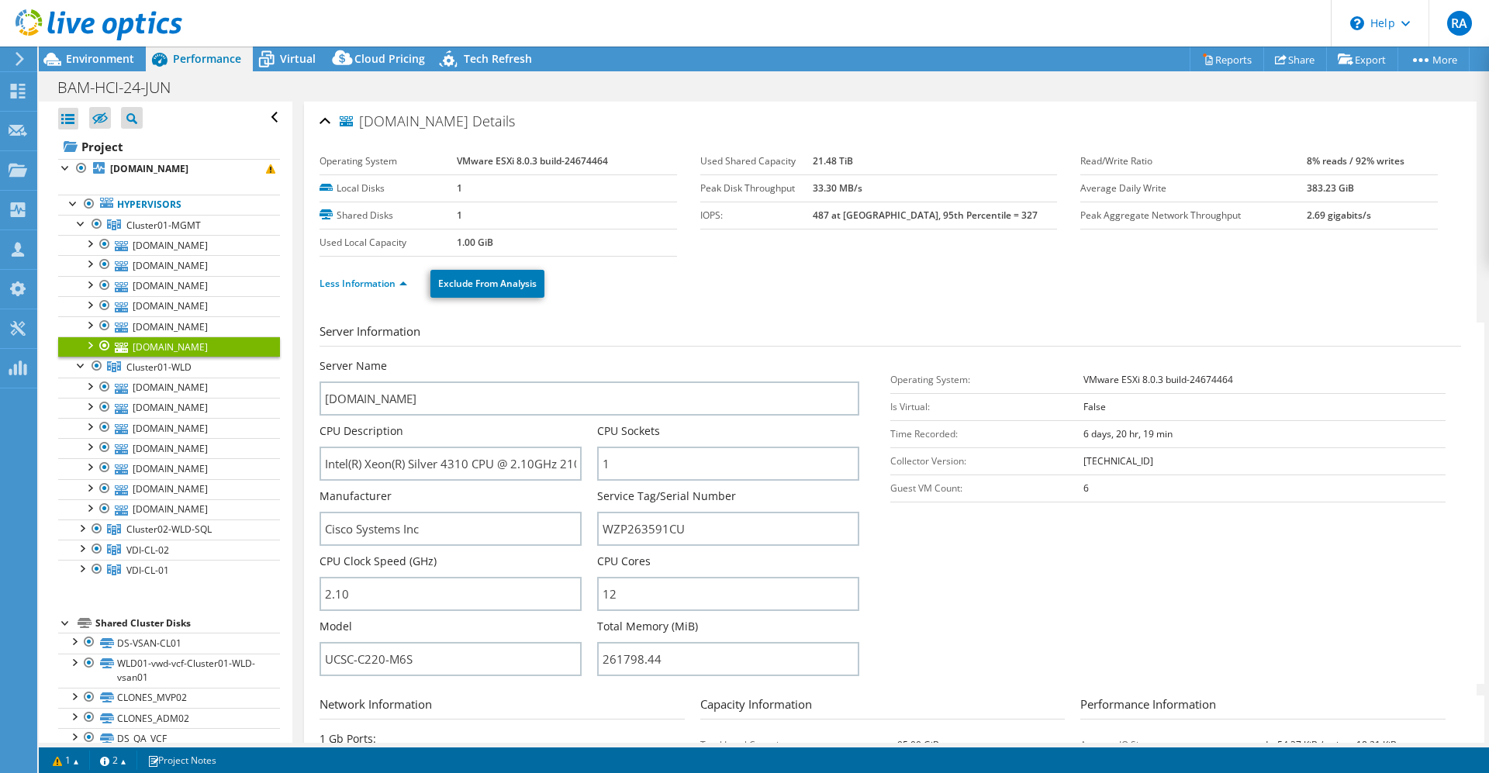
scroll to position [0, 0]
click at [1165, 74] on div "BAM-HCI-24-JUN Print" at bounding box center [764, 87] width 1450 height 29
click at [1165, 52] on link "Share" at bounding box center [1295, 59] width 64 height 24
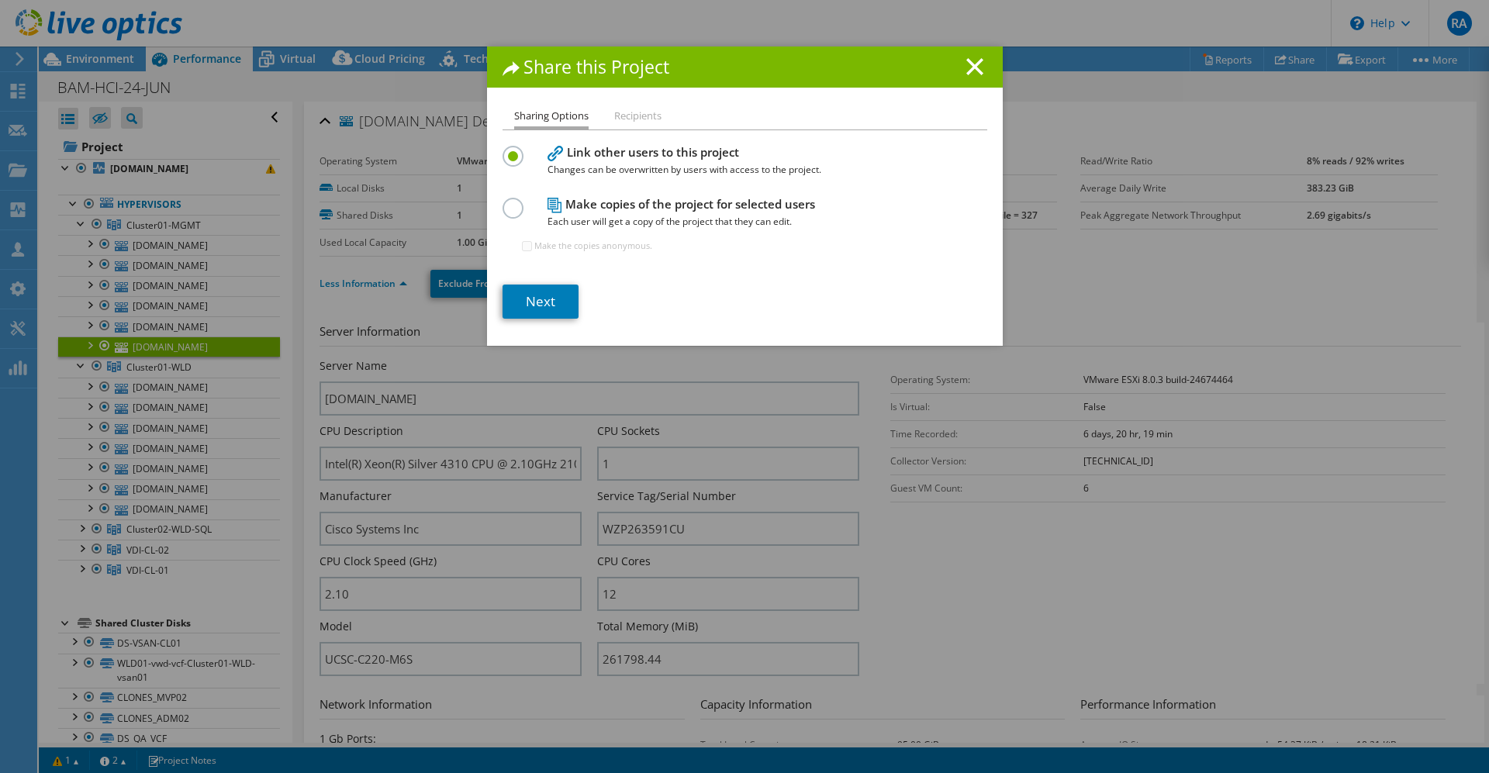
click at [516, 150] on label at bounding box center [515, 148] width 27 height 4
click at [0, 0] on input "radio" at bounding box center [0, 0] width 0 height 0
click at [544, 303] on link "Next" at bounding box center [540, 302] width 76 height 34
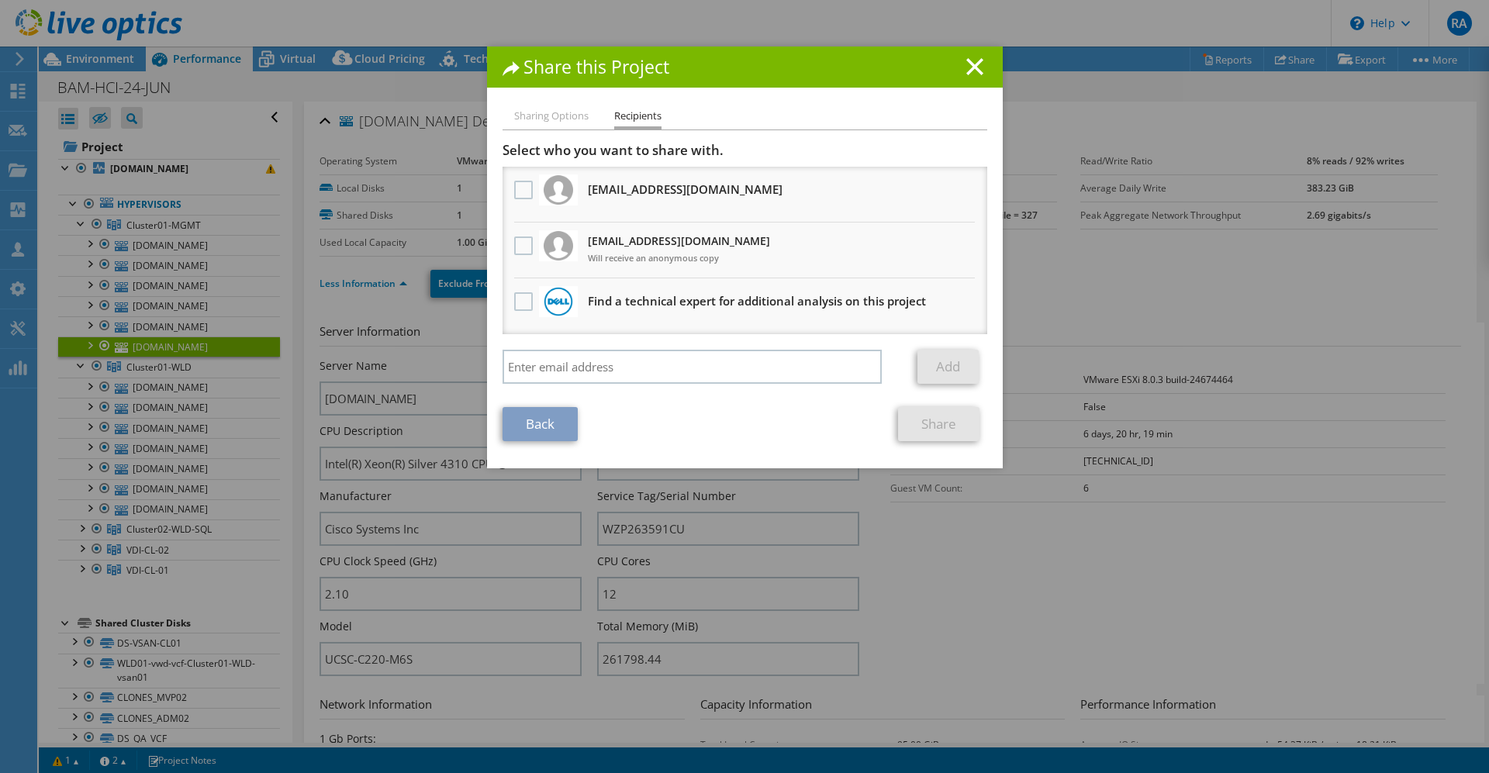
click at [964, 61] on h1 "Share this Project" at bounding box center [744, 67] width 485 height 18
click at [975, 75] on h1 "Share this Project" at bounding box center [744, 67] width 485 height 18
click at [978, 69] on icon at bounding box center [974, 66] width 17 height 17
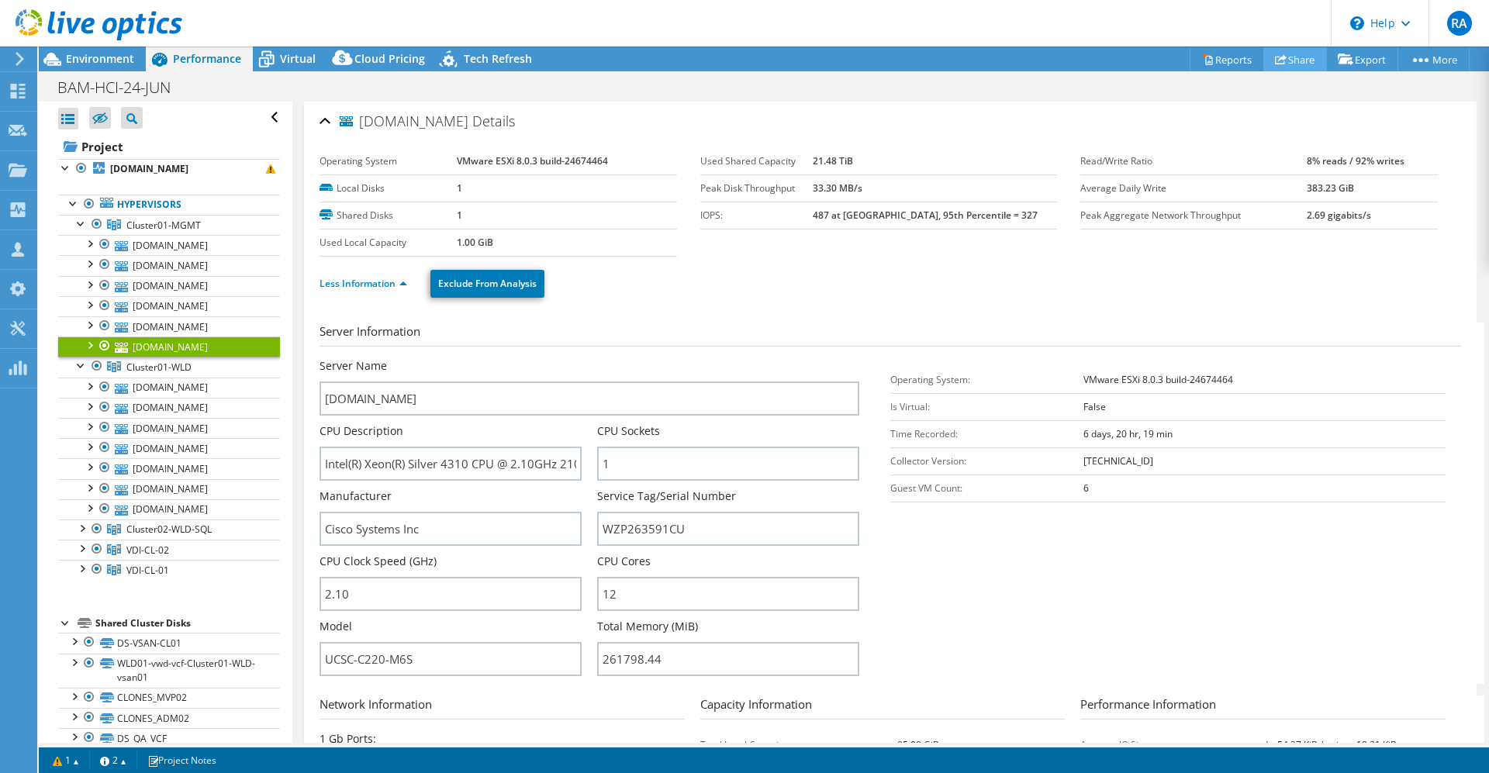
click at [1165, 62] on link "Share" at bounding box center [1295, 59] width 64 height 24
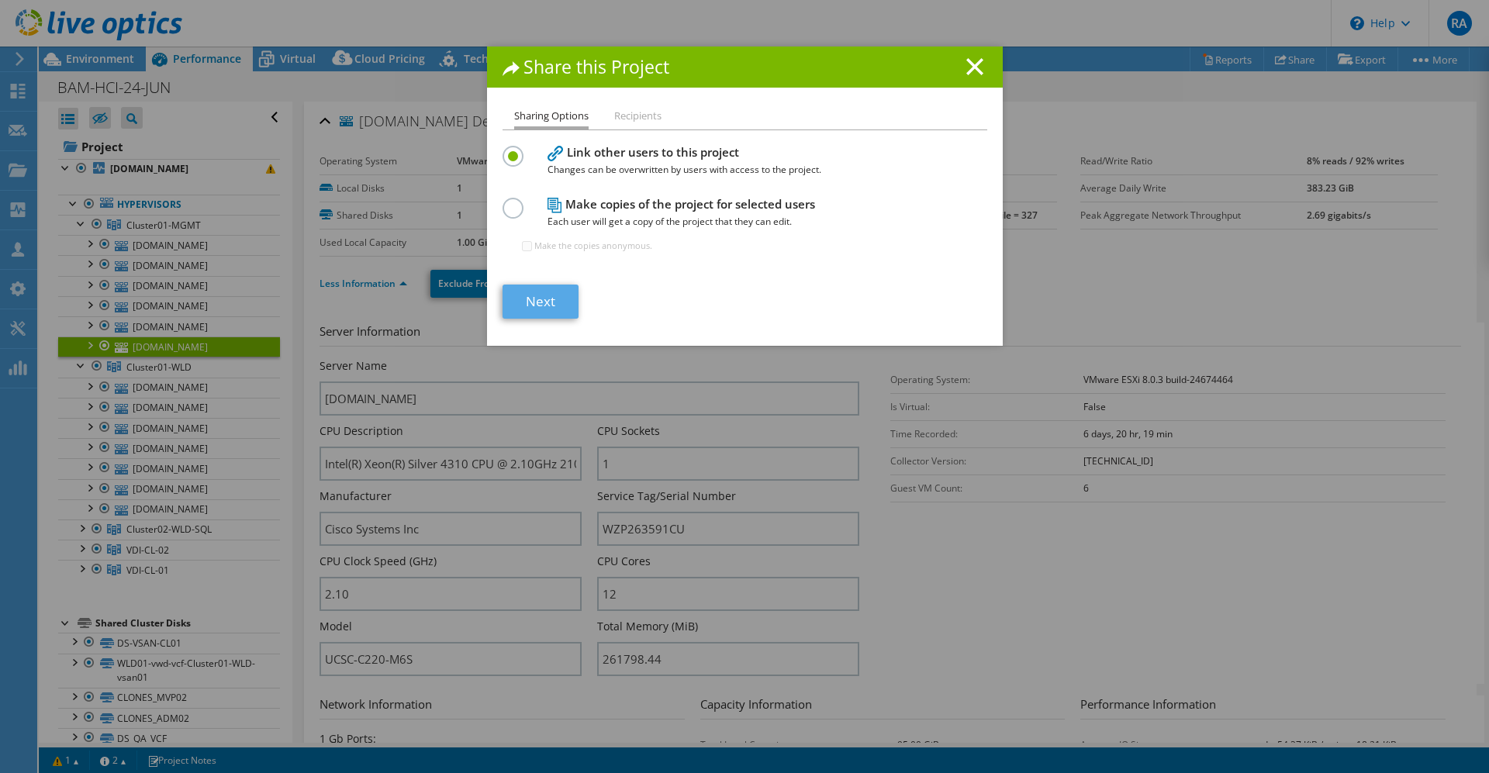
click at [553, 300] on link "Next" at bounding box center [540, 302] width 76 height 34
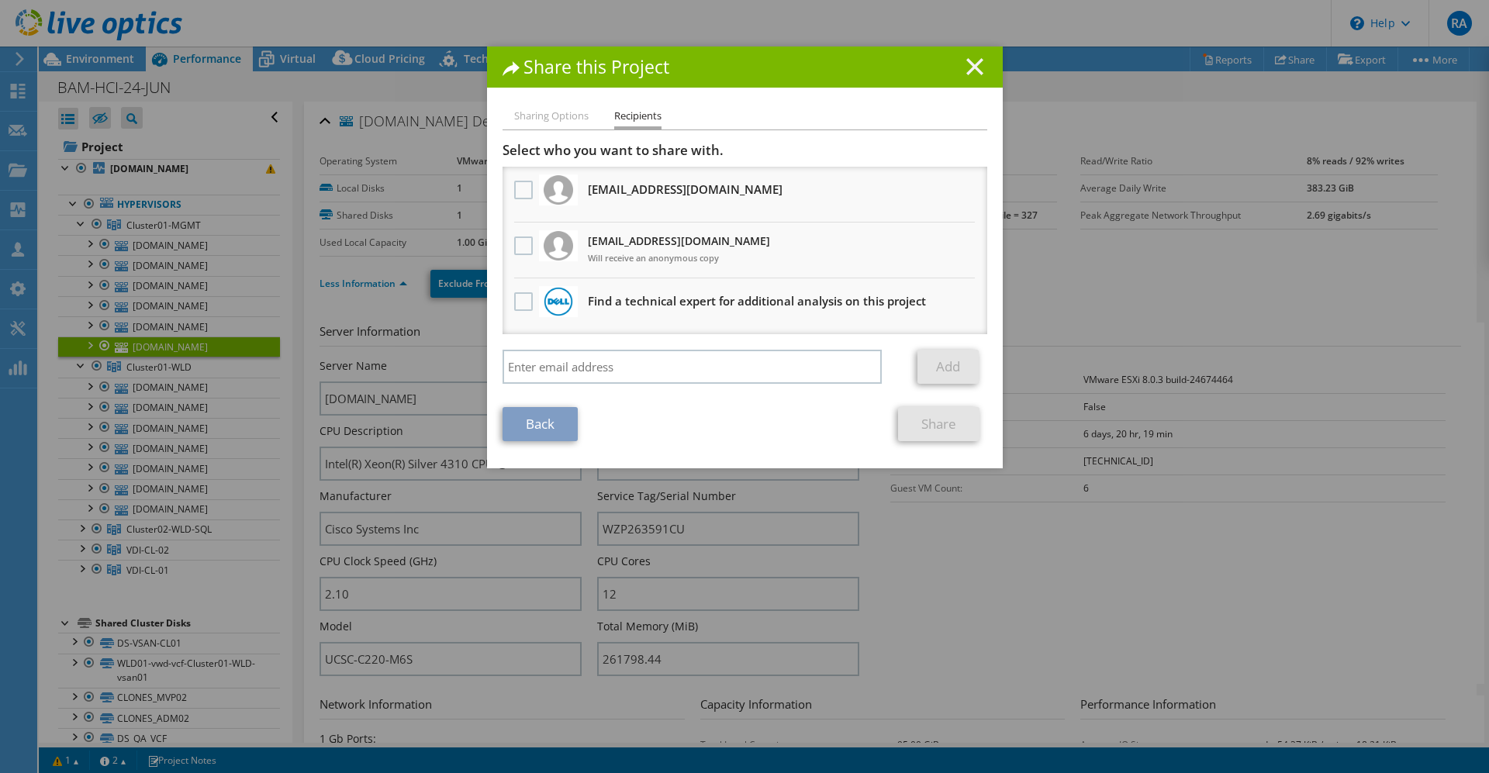
click at [978, 69] on icon at bounding box center [974, 66] width 17 height 17
